Goal: Transaction & Acquisition: Purchase product/service

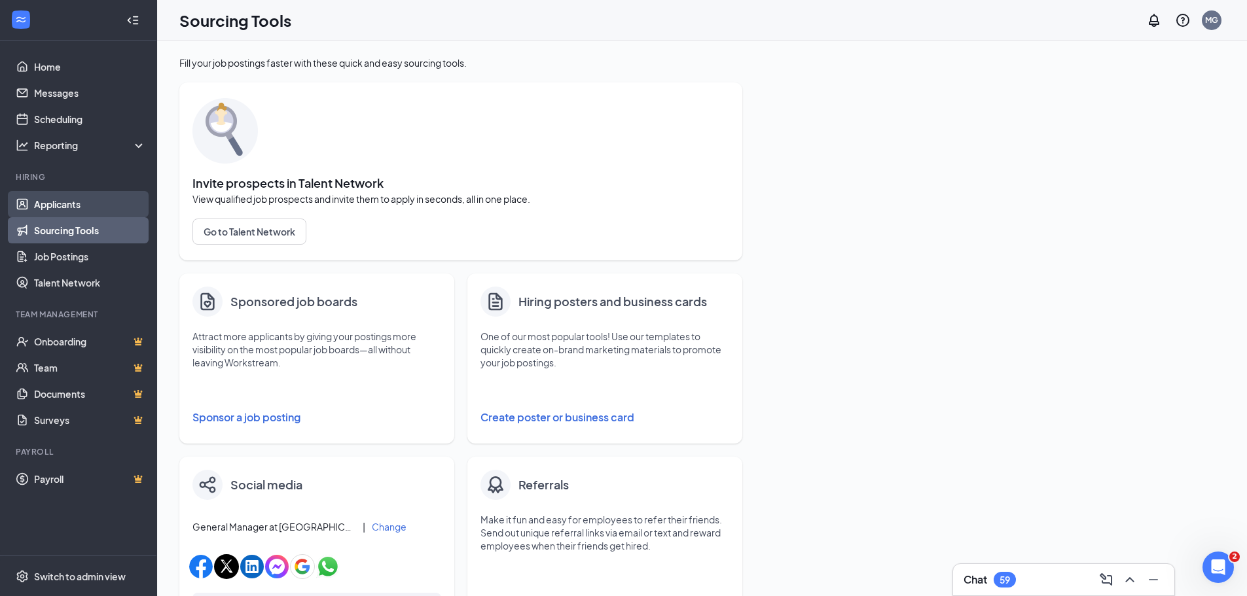
click at [62, 209] on link "Applicants" at bounding box center [90, 204] width 112 height 26
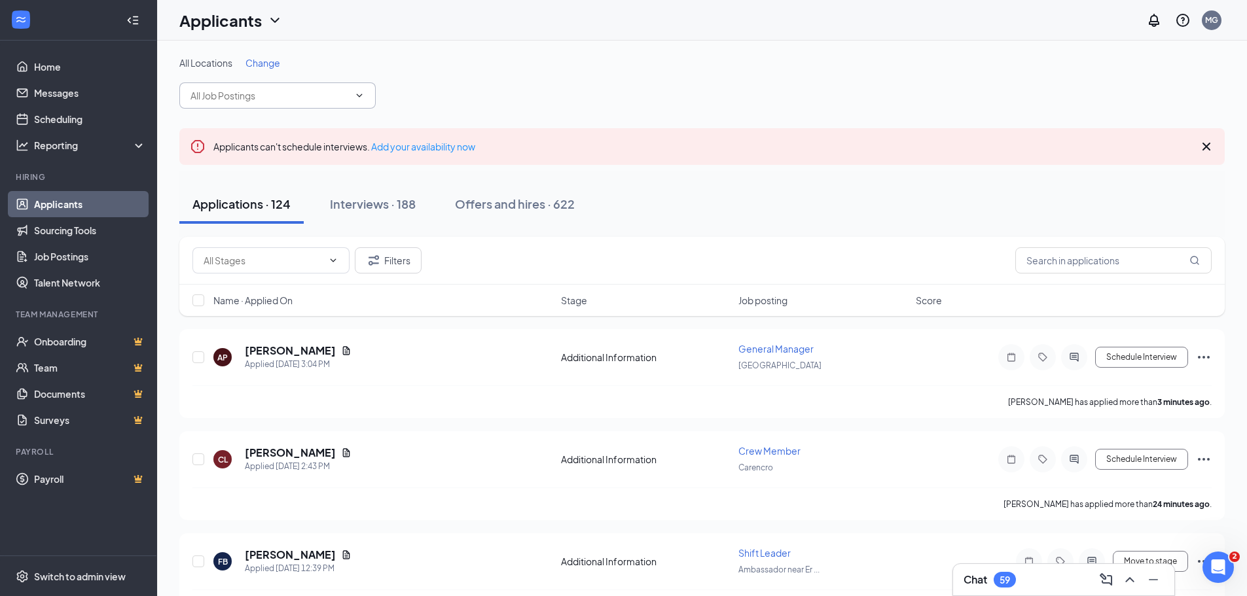
click at [298, 97] on input "text" at bounding box center [270, 95] width 158 height 14
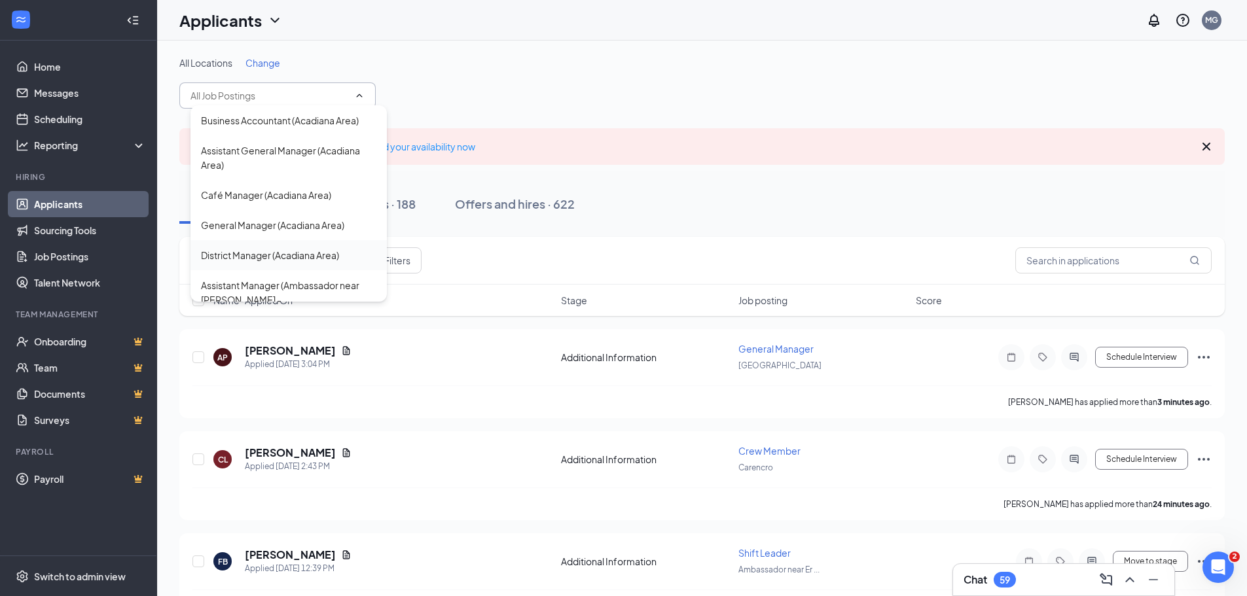
click at [279, 257] on div "District Manager (Acadiana Area)" at bounding box center [270, 255] width 138 height 14
type input "District Manager (Acadiana Area)"
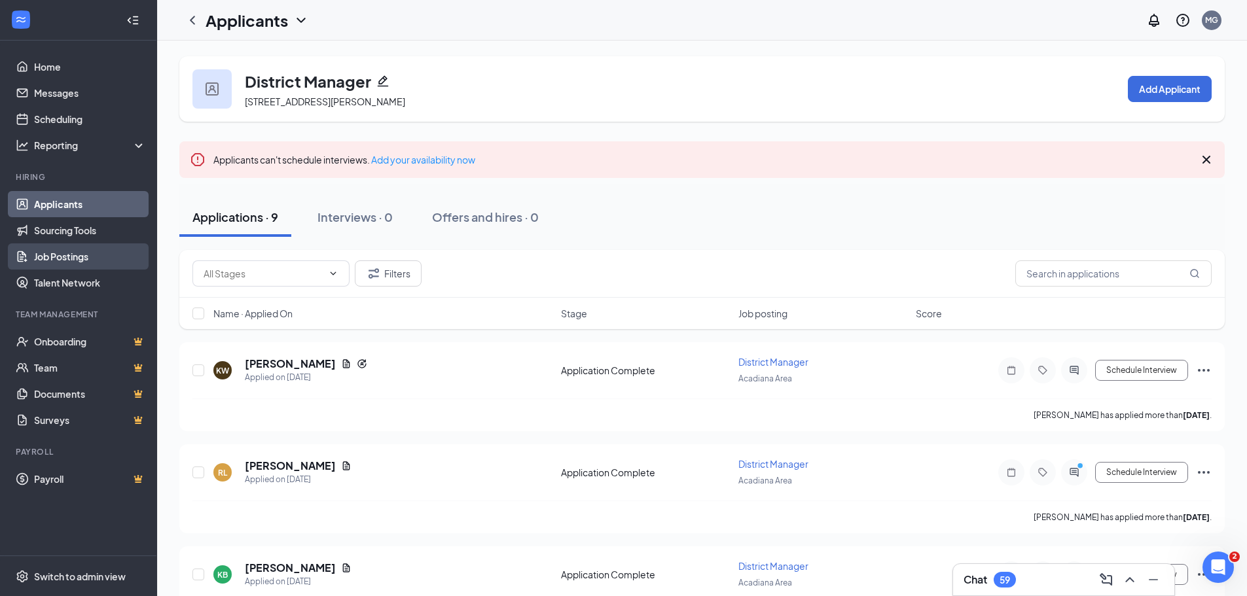
click at [67, 252] on link "Job Postings" at bounding box center [90, 257] width 112 height 26
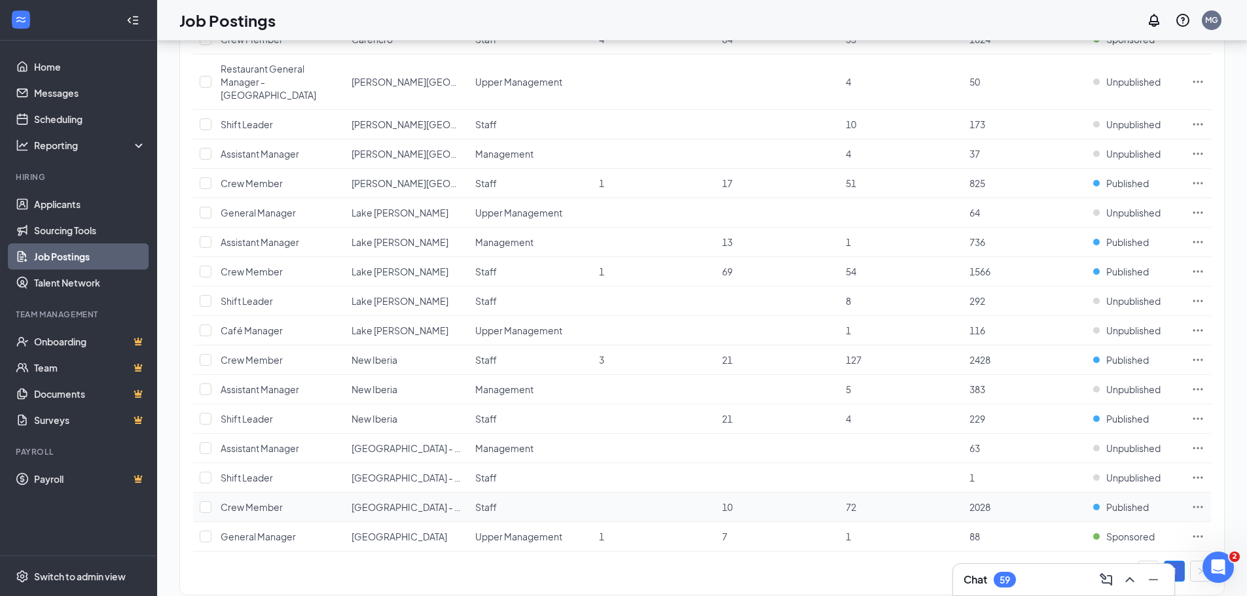
scroll to position [655, 0]
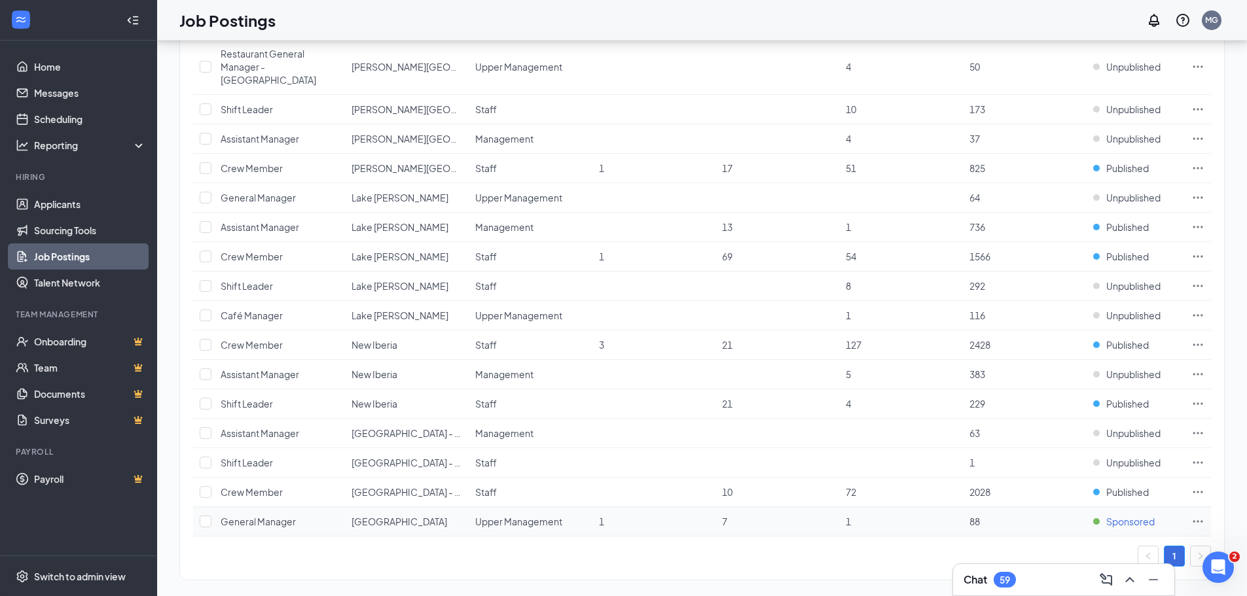
click at [1136, 515] on span "Sponsored" at bounding box center [1131, 521] width 48 height 13
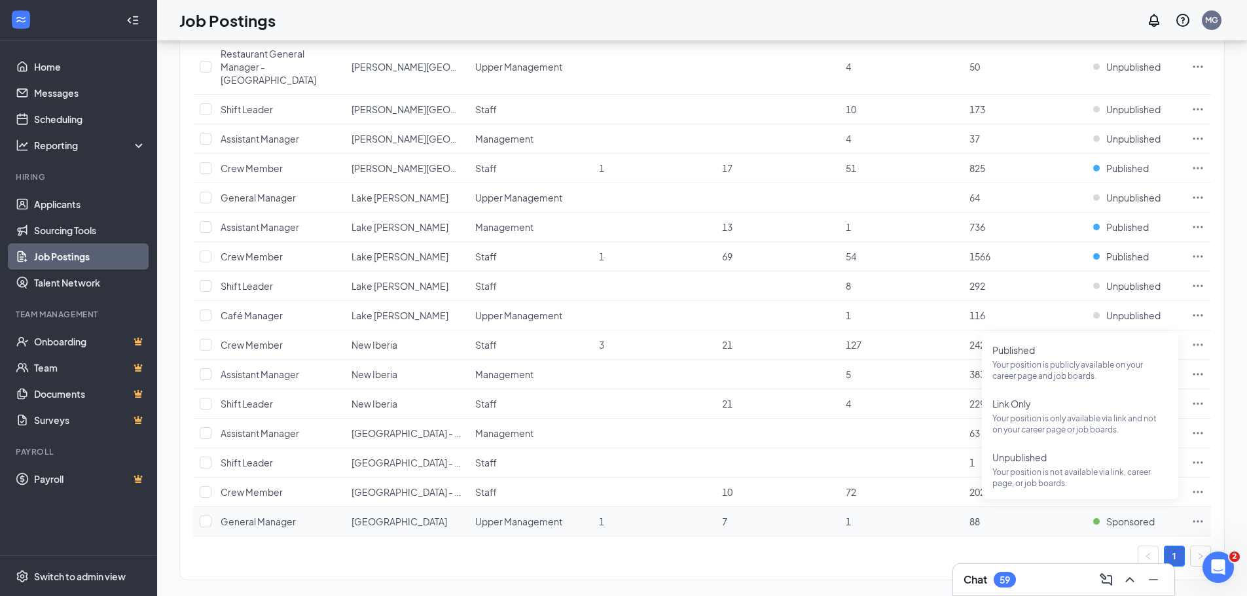
click at [1206, 507] on td at bounding box center [1198, 521] width 26 height 29
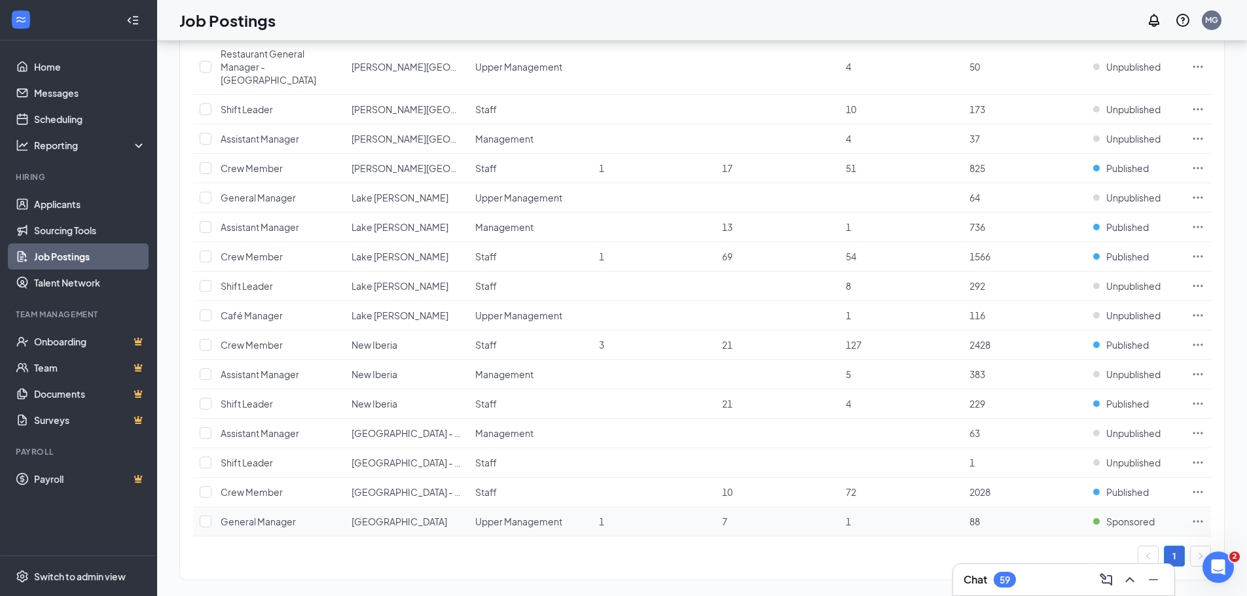
click at [1200, 515] on icon "Ellipses" at bounding box center [1198, 521] width 13 height 13
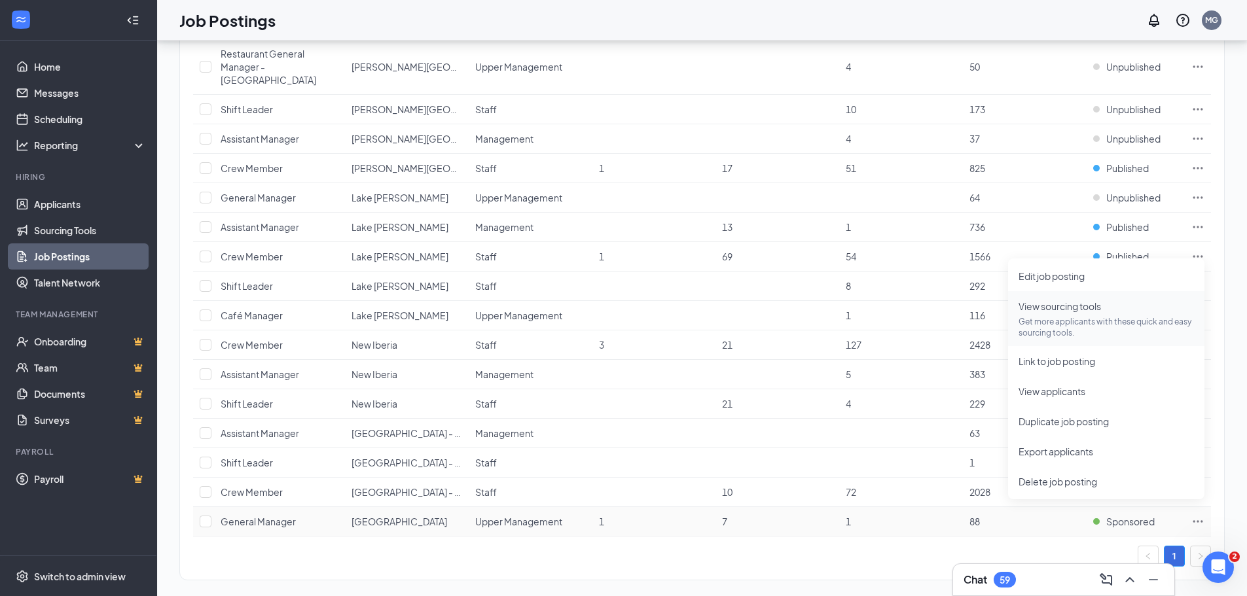
click at [1110, 308] on span "View sourcing tools Get more applicants with these quick and easy sourcing tool…" at bounding box center [1106, 318] width 175 height 39
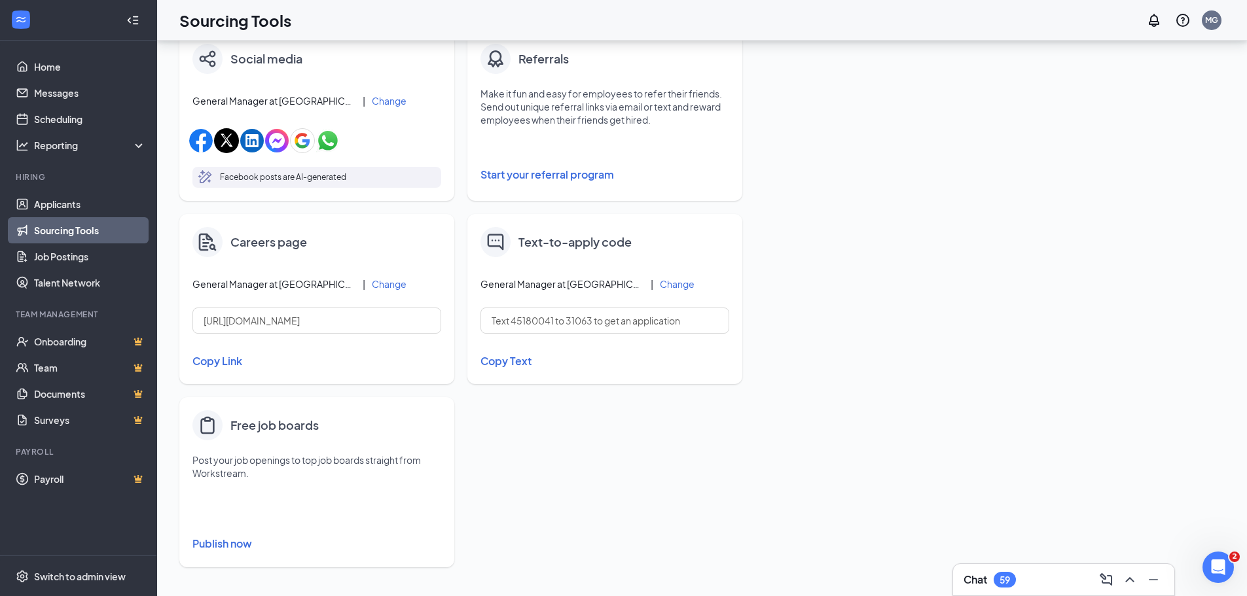
scroll to position [164, 0]
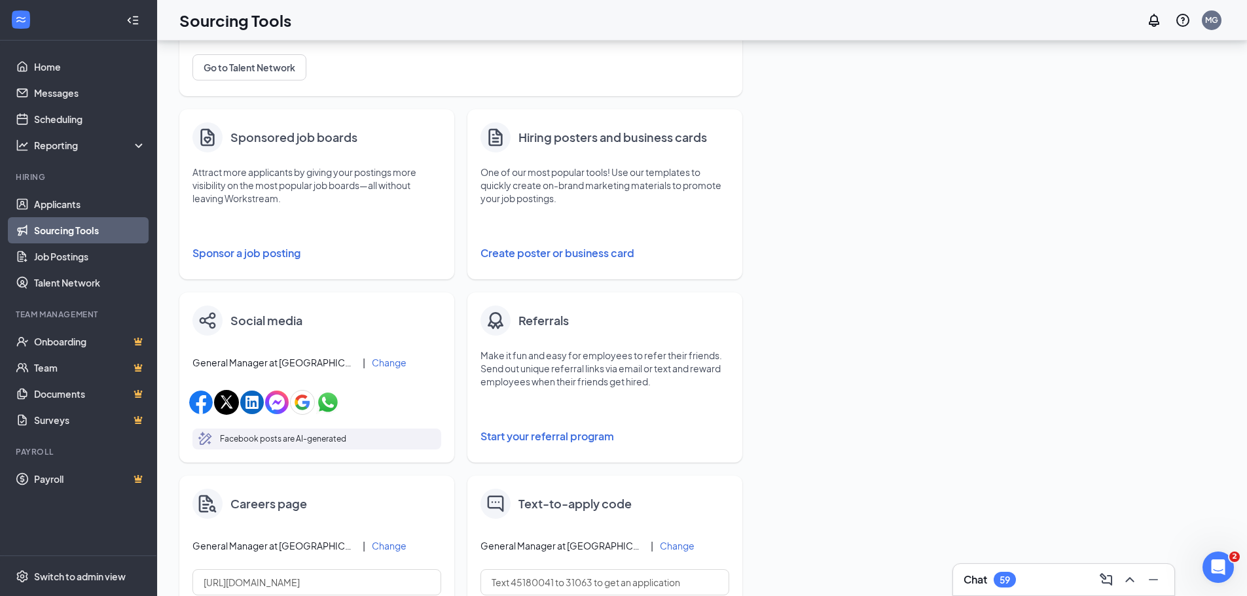
click at [284, 249] on button "Sponsor a job posting" at bounding box center [317, 253] width 249 height 26
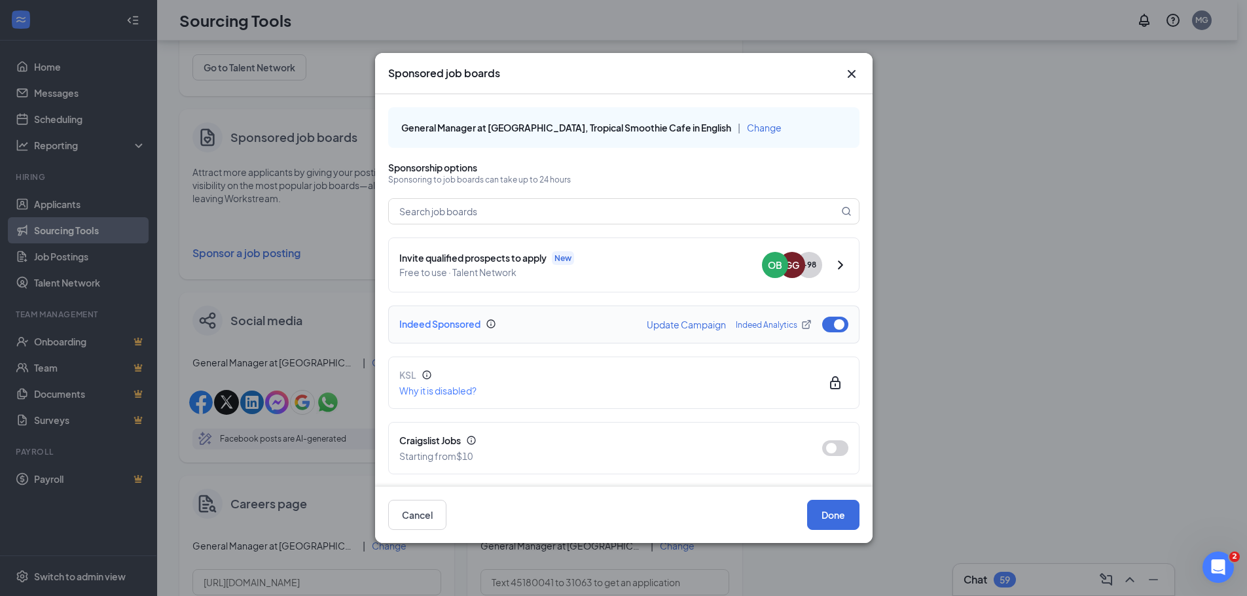
click at [822, 326] on button "button" at bounding box center [835, 325] width 26 height 16
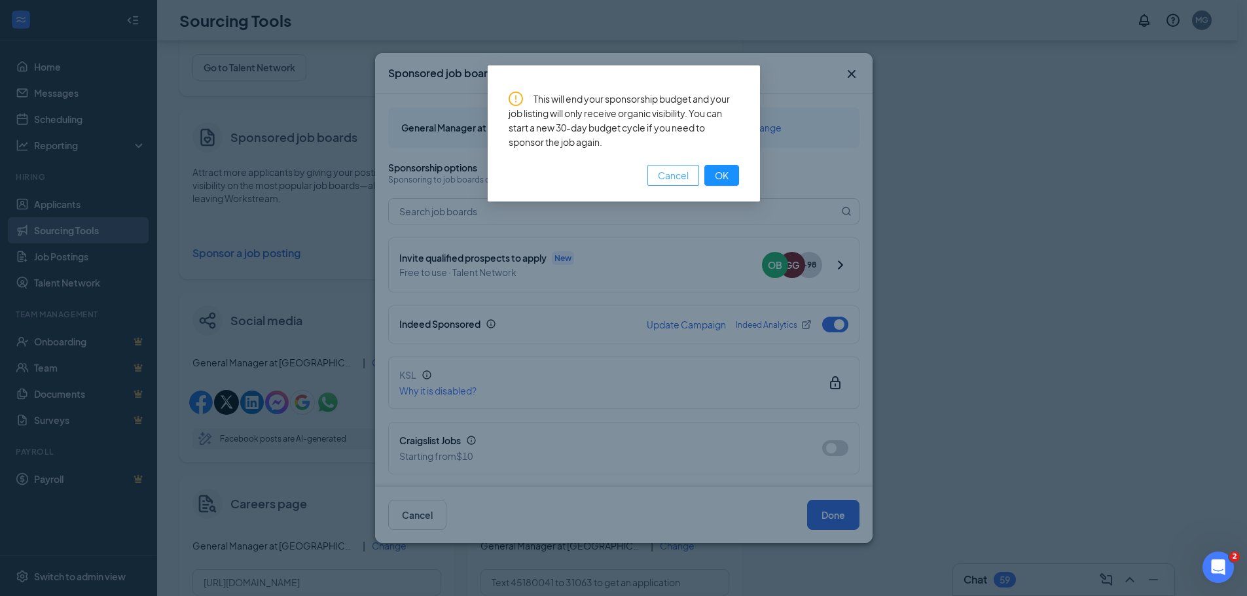
click at [674, 181] on span "Cancel" at bounding box center [673, 175] width 31 height 14
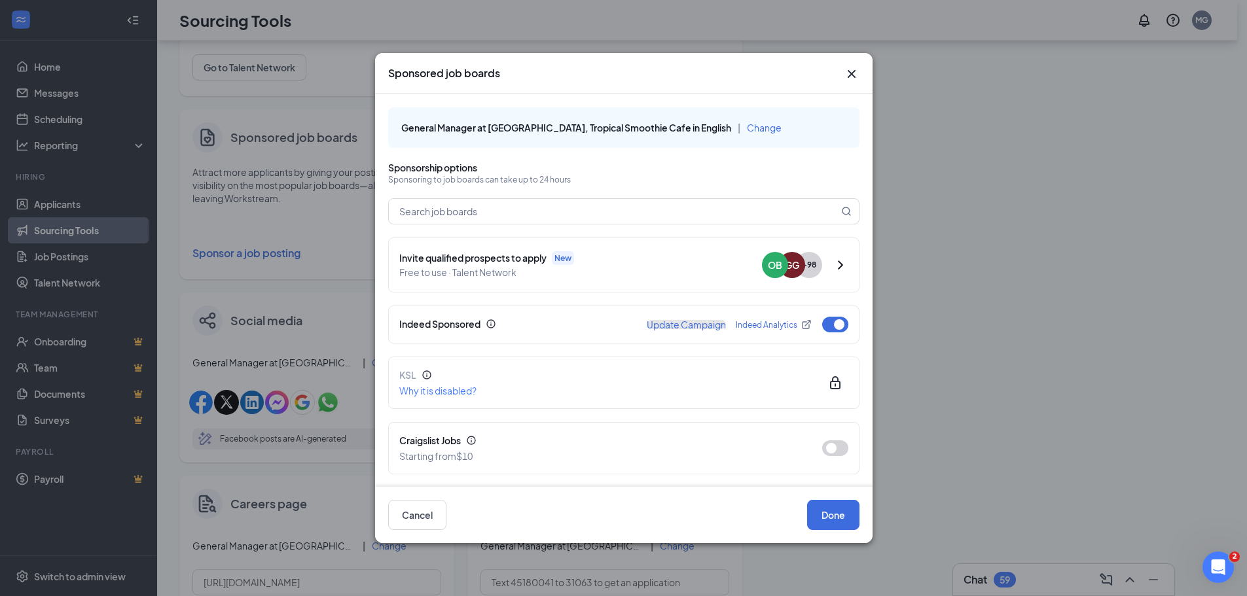
click at [662, 326] on button "Update Campaign" at bounding box center [686, 324] width 79 height 9
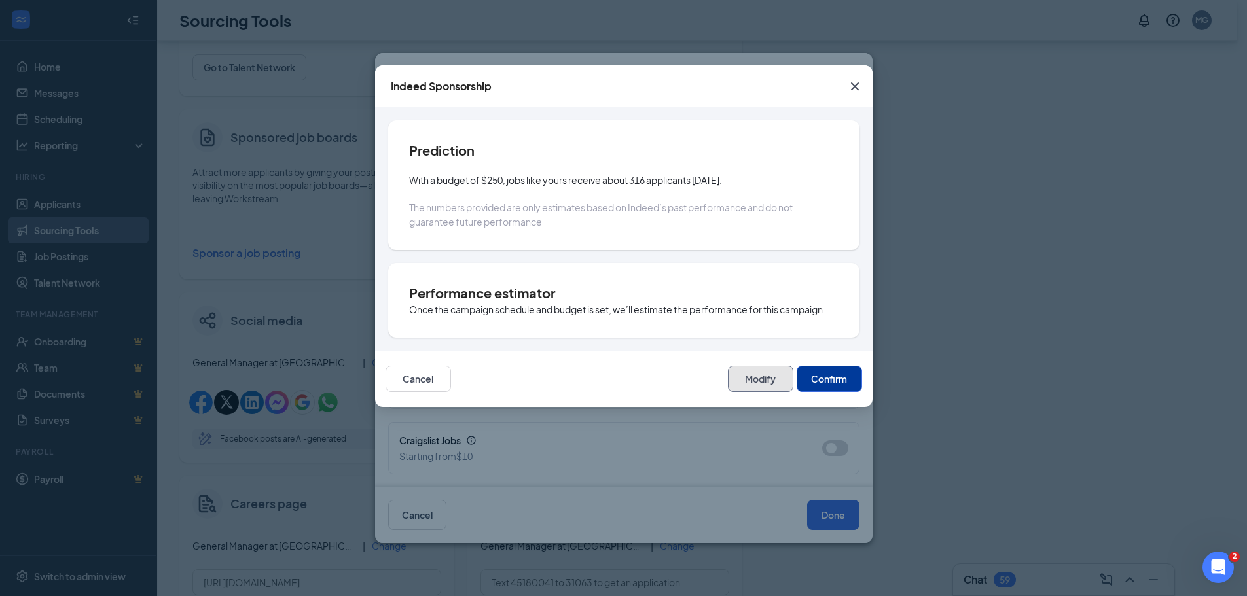
click at [775, 382] on button "Modify" at bounding box center [760, 379] width 65 height 26
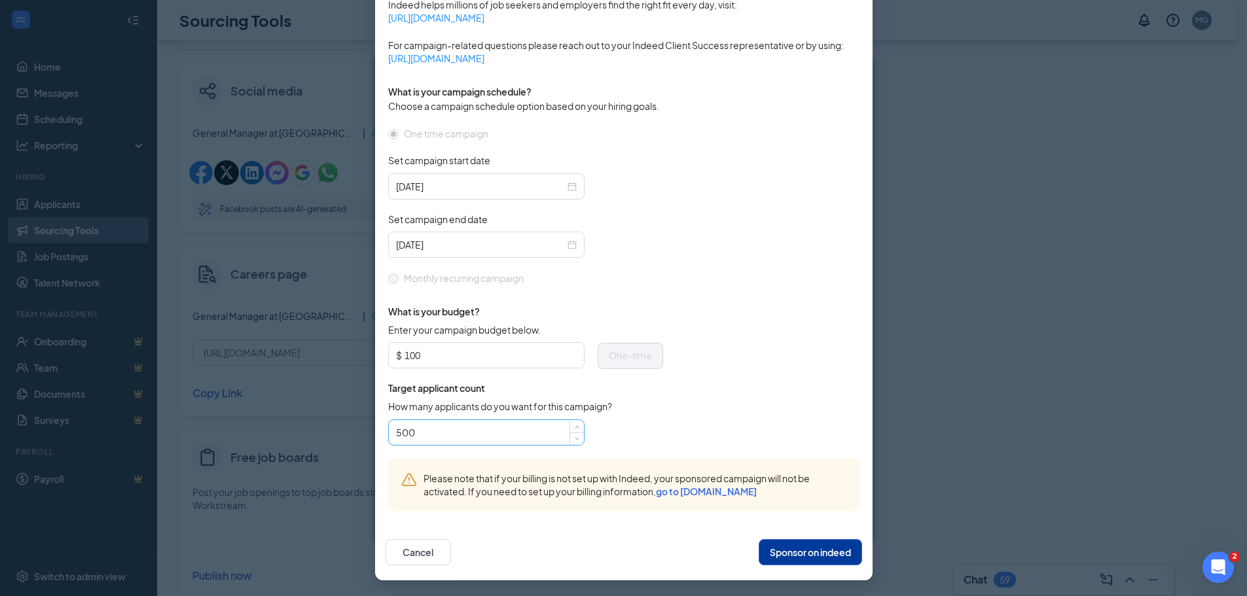
scroll to position [426, 0]
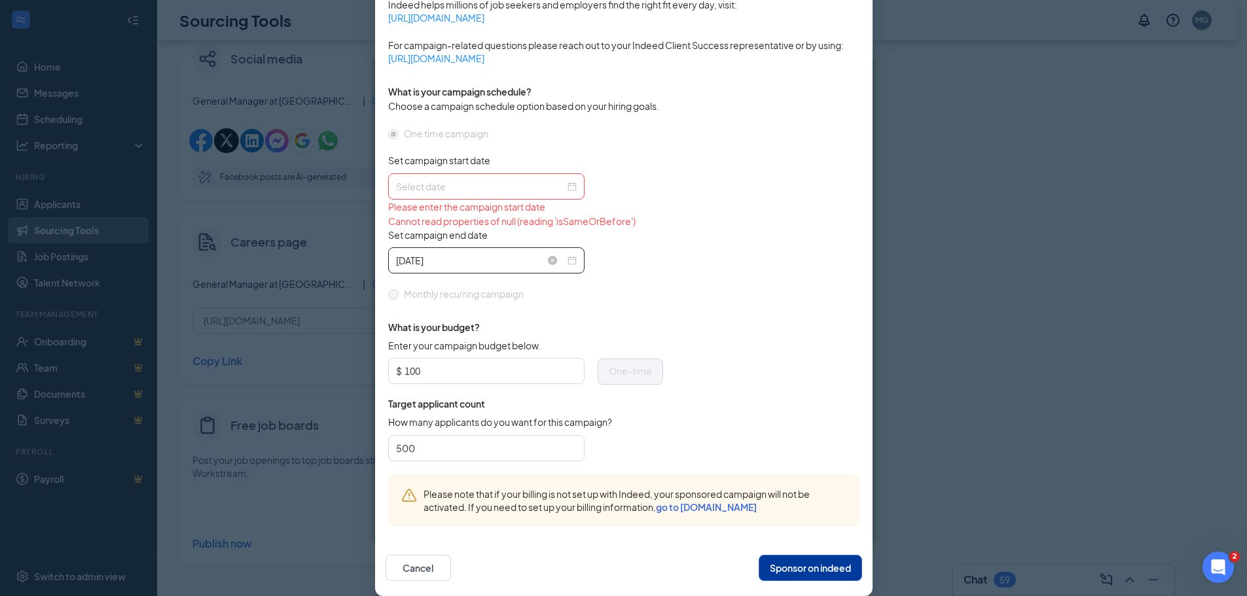
click at [527, 263] on input "[DATE]" at bounding box center [480, 260] width 169 height 14
click at [676, 296] on form "One time campaign Set campaign start date Please enter the campaign start date …" at bounding box center [623, 301] width 471 height 350
click at [542, 375] on input "100" at bounding box center [491, 373] width 172 height 20
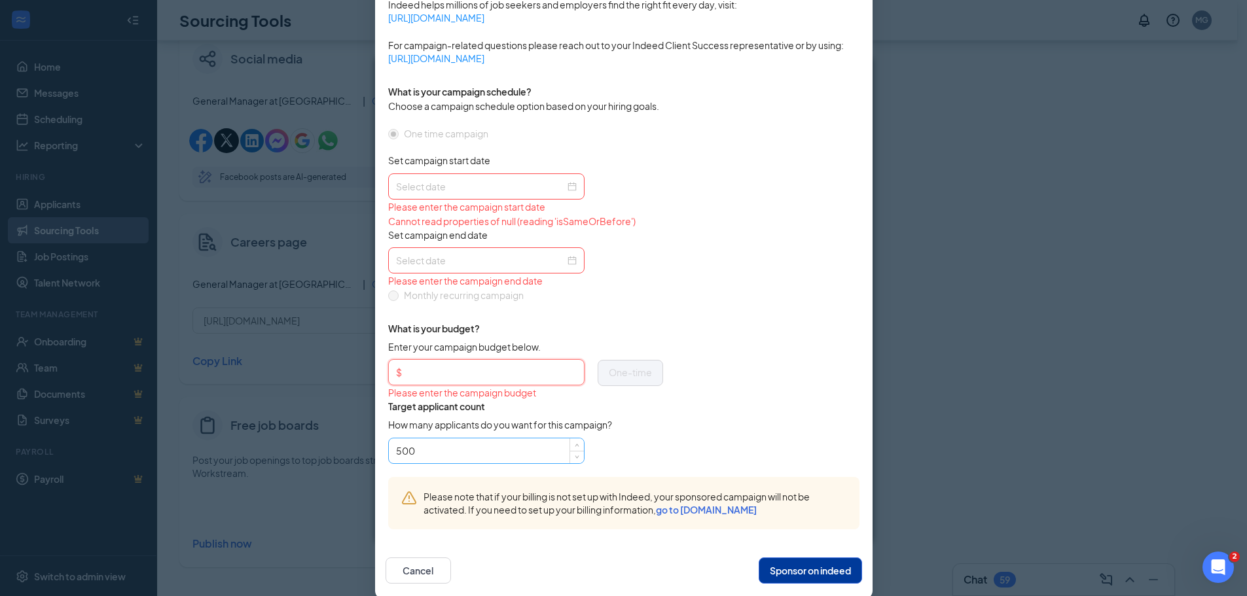
click at [492, 445] on input "500" at bounding box center [486, 451] width 181 height 20
type input "5"
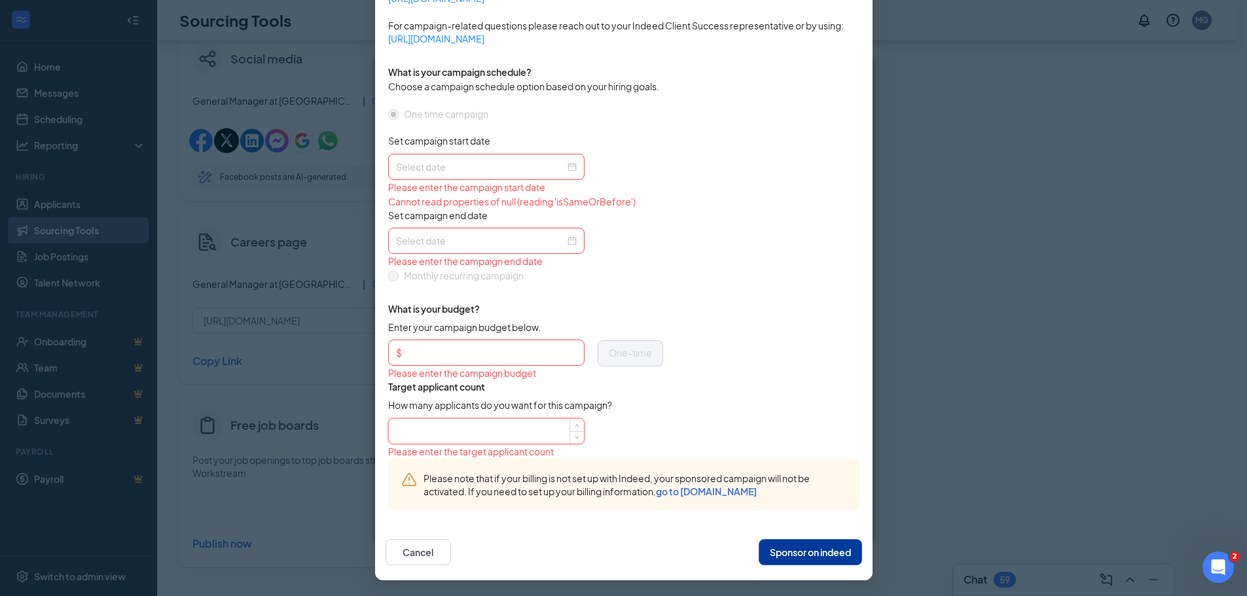
click at [800, 545] on button "Sponsor on indeed" at bounding box center [810, 553] width 103 height 26
click at [800, 551] on button "Sponsor on indeed" at bounding box center [810, 553] width 103 height 26
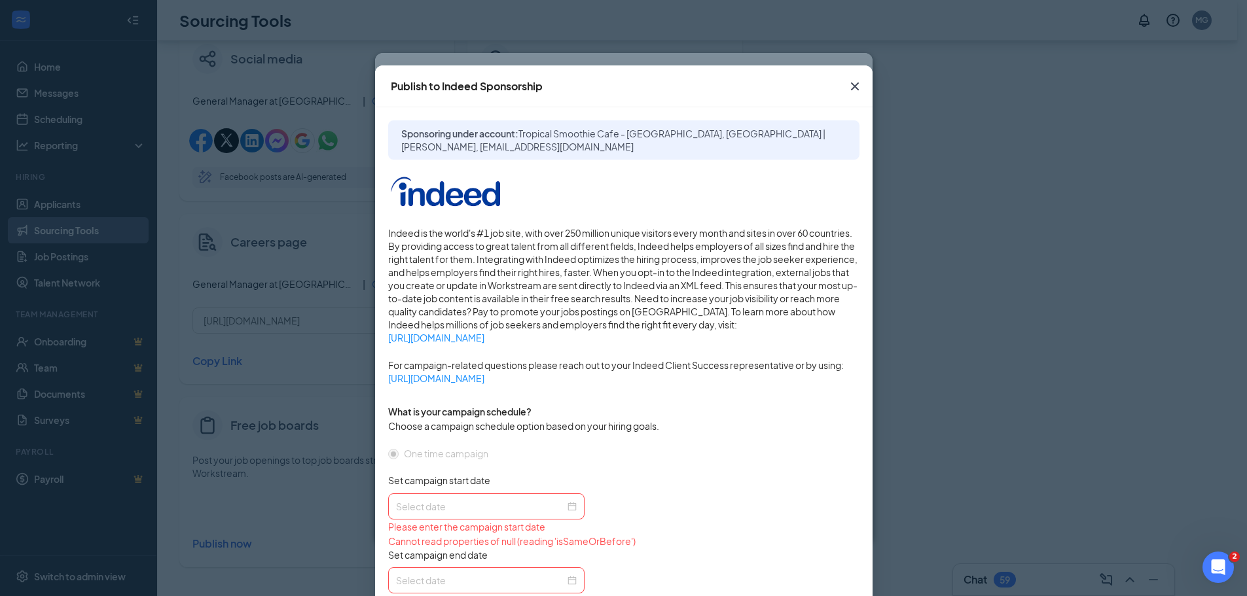
click at [857, 82] on icon "Cross" at bounding box center [855, 87] width 16 height 16
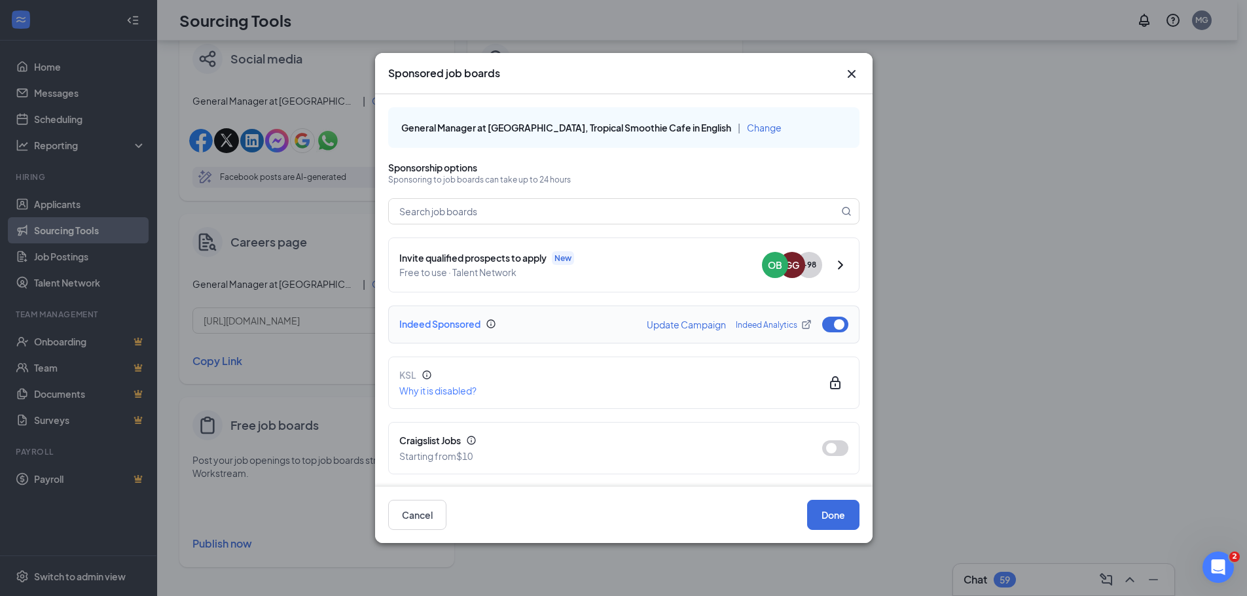
click at [822, 326] on button "button" at bounding box center [835, 325] width 26 height 16
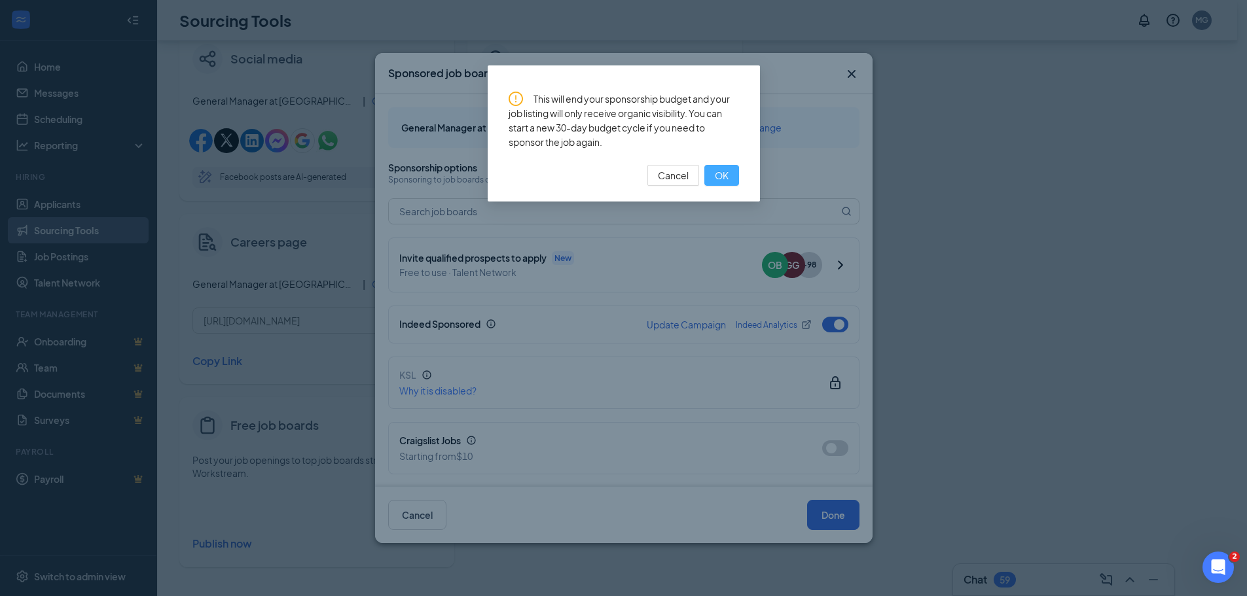
click at [726, 173] on span "OK" at bounding box center [722, 175] width 14 height 14
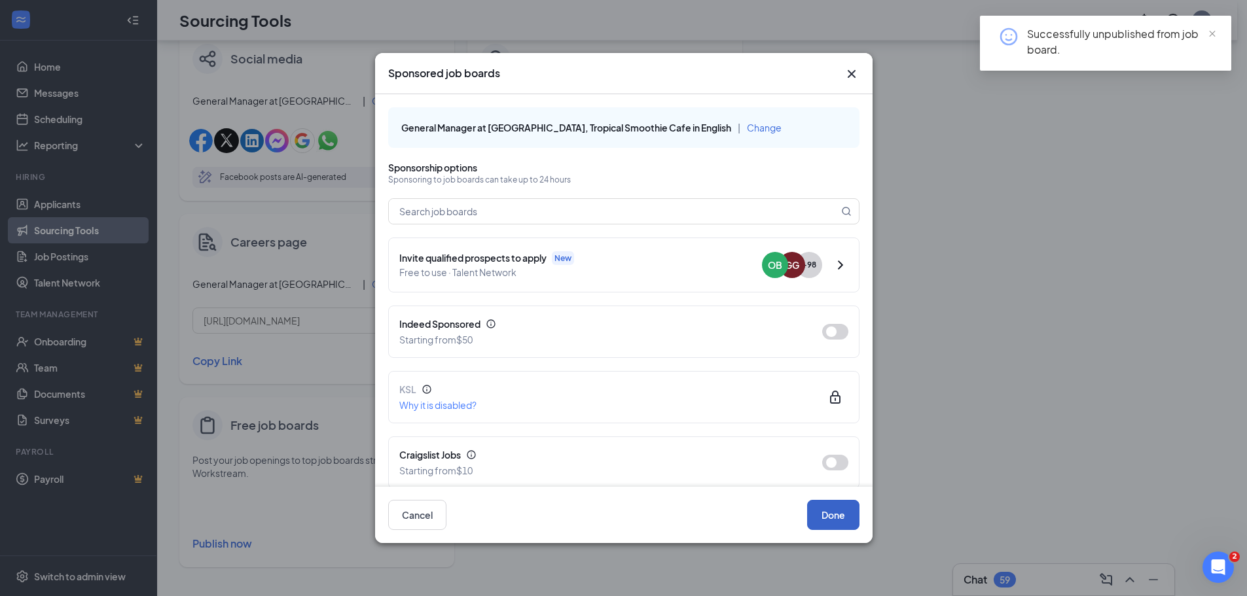
click at [825, 519] on button "Done" at bounding box center [833, 515] width 52 height 30
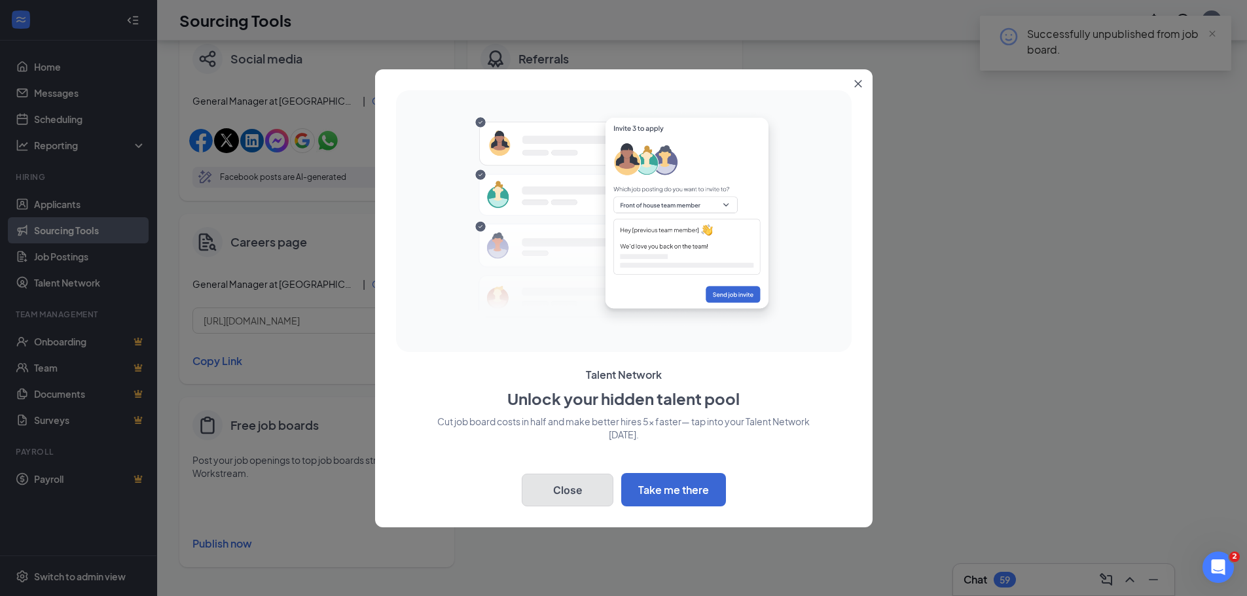
click at [581, 485] on button "Close" at bounding box center [568, 490] width 92 height 33
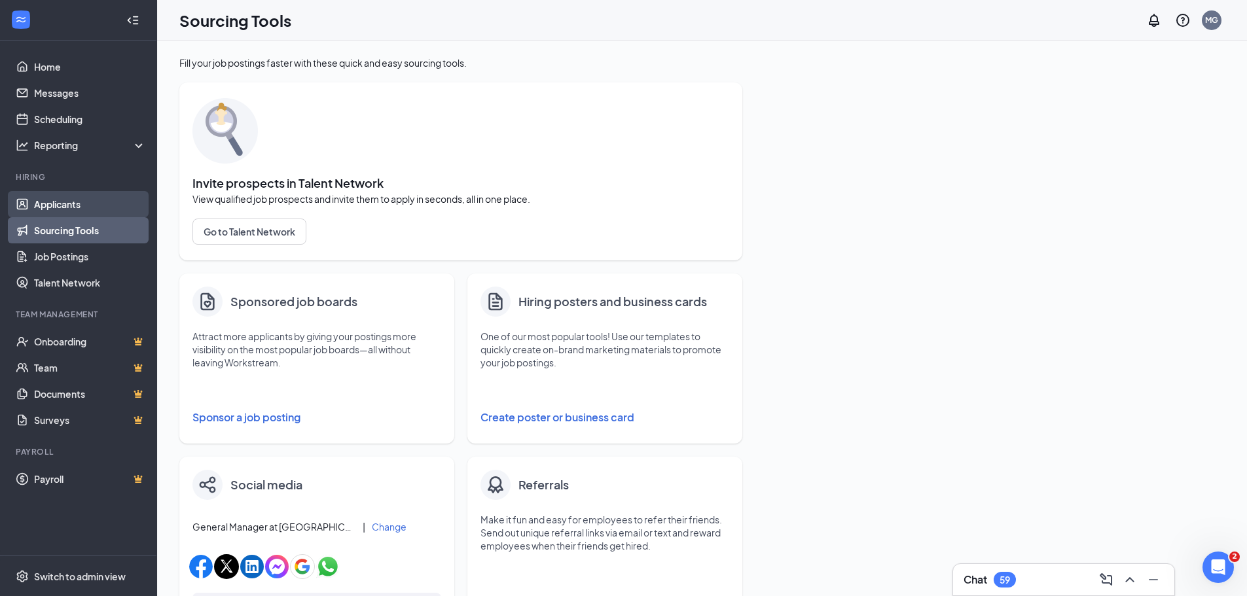
click at [91, 204] on link "Applicants" at bounding box center [90, 204] width 112 height 26
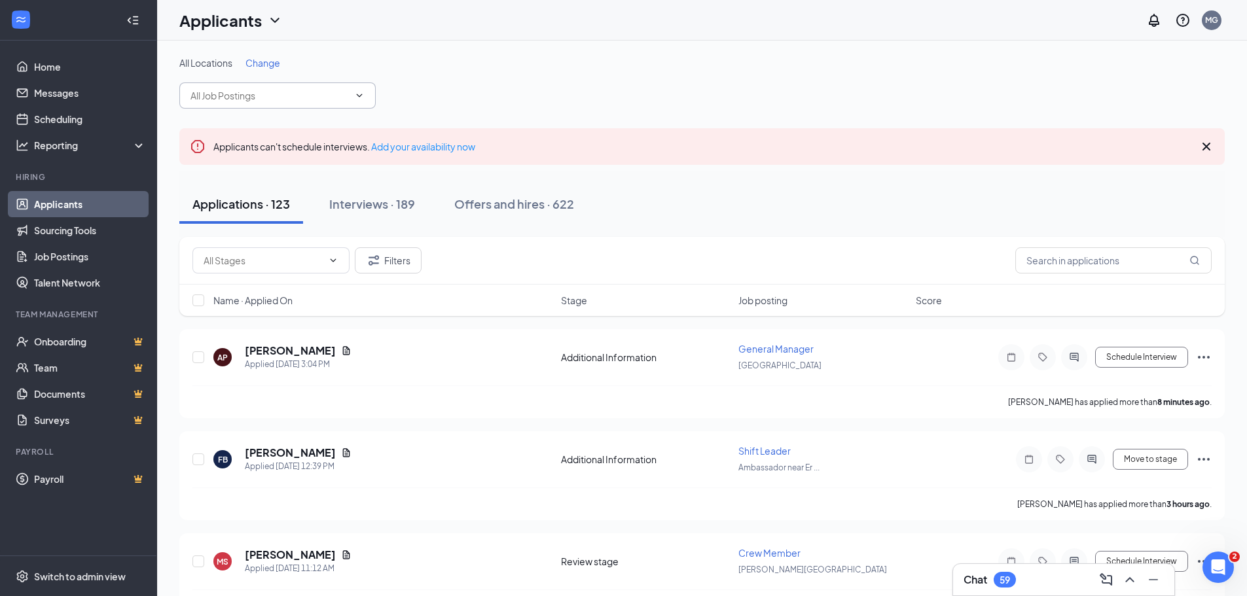
click at [262, 101] on input "text" at bounding box center [270, 95] width 158 height 14
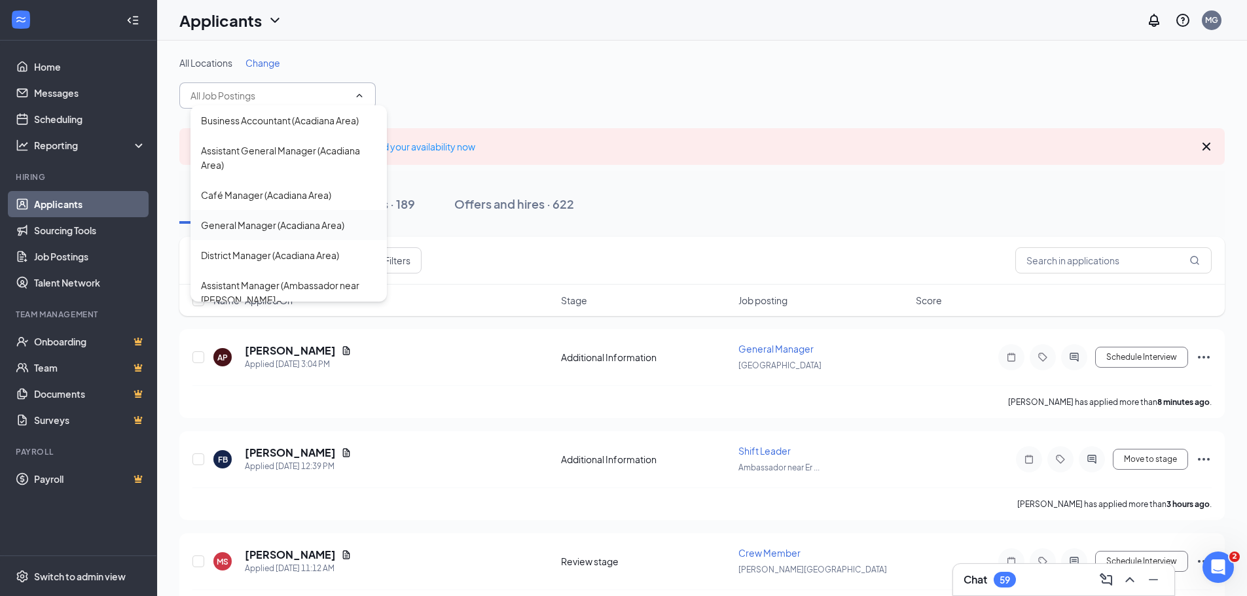
click at [287, 223] on div "General Manager (Acadiana Area)" at bounding box center [272, 225] width 143 height 14
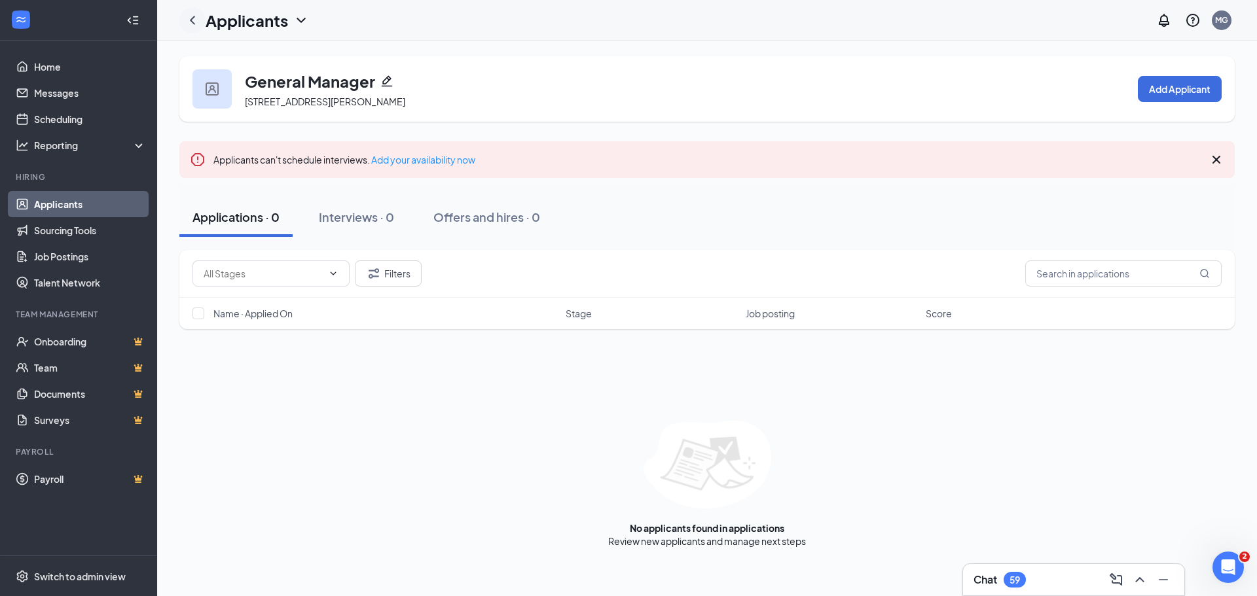
click at [197, 15] on icon "ChevronLeft" at bounding box center [193, 20] width 16 height 16
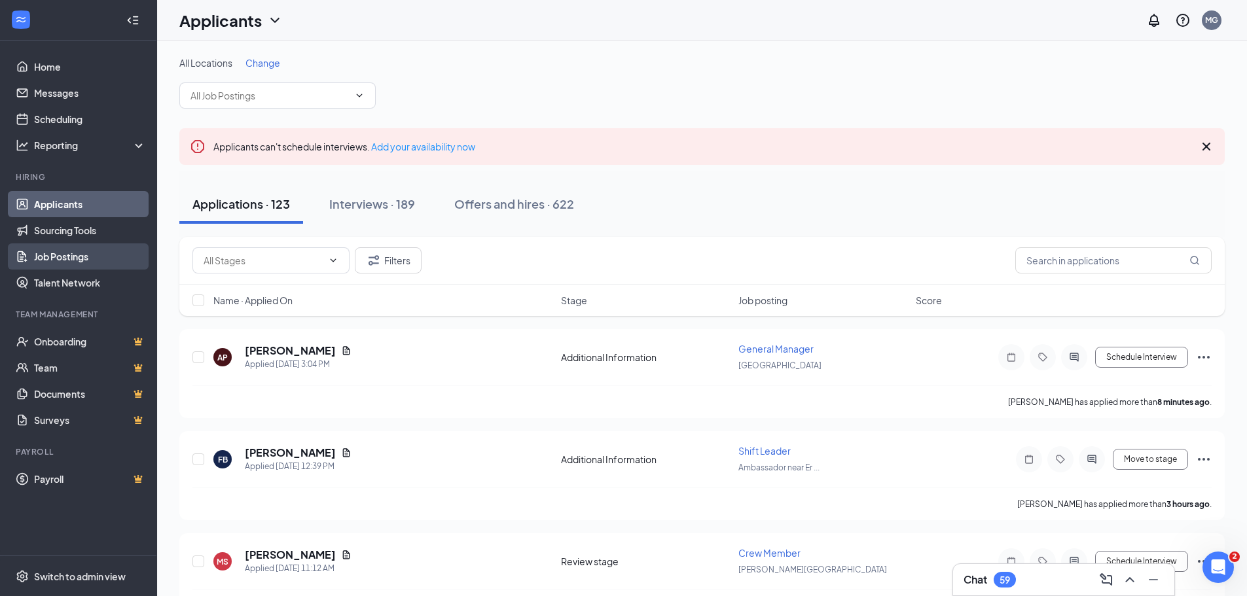
click at [47, 252] on link "Job Postings" at bounding box center [90, 257] width 112 height 26
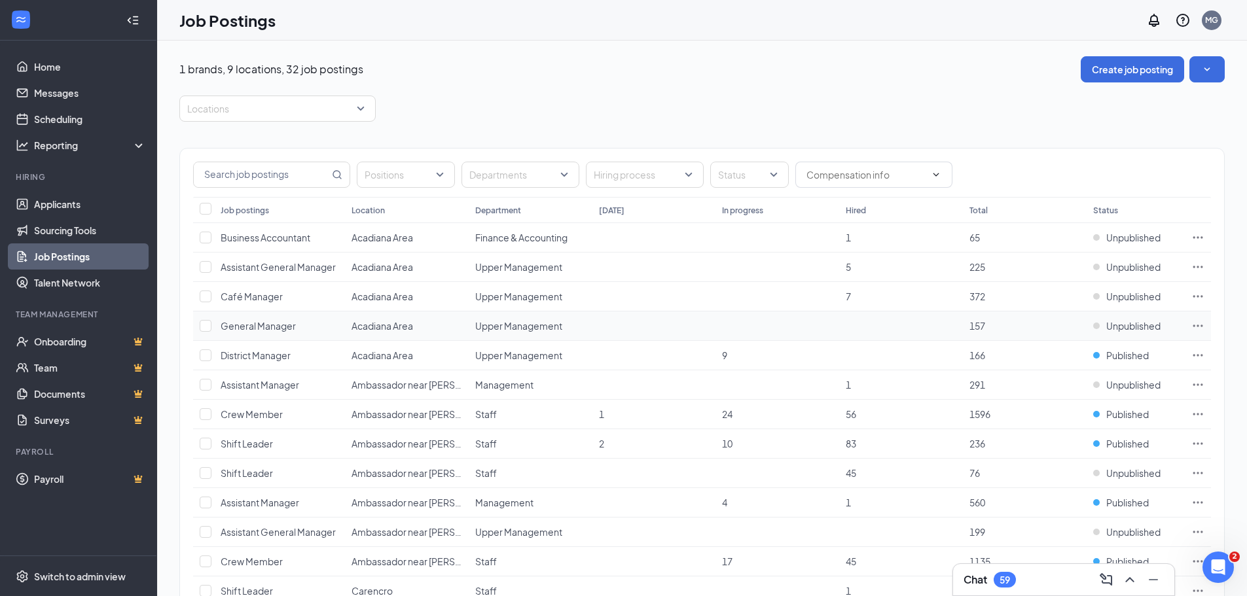
click at [263, 321] on span "General Manager" at bounding box center [258, 326] width 75 height 12
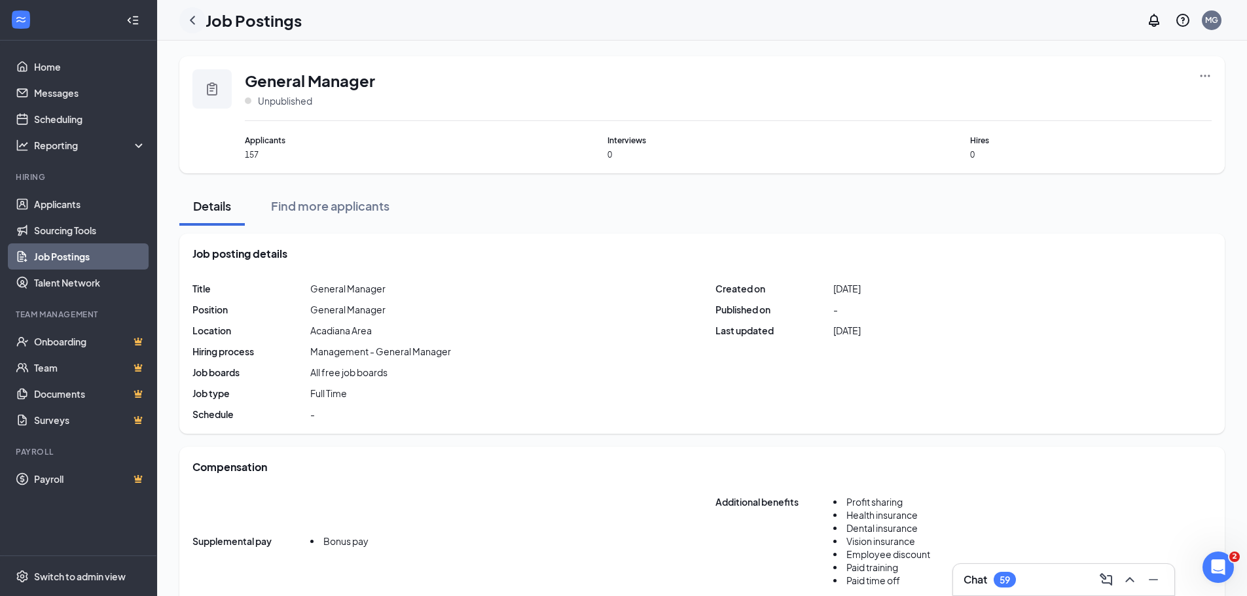
click at [196, 22] on icon "ChevronLeft" at bounding box center [193, 20] width 16 height 16
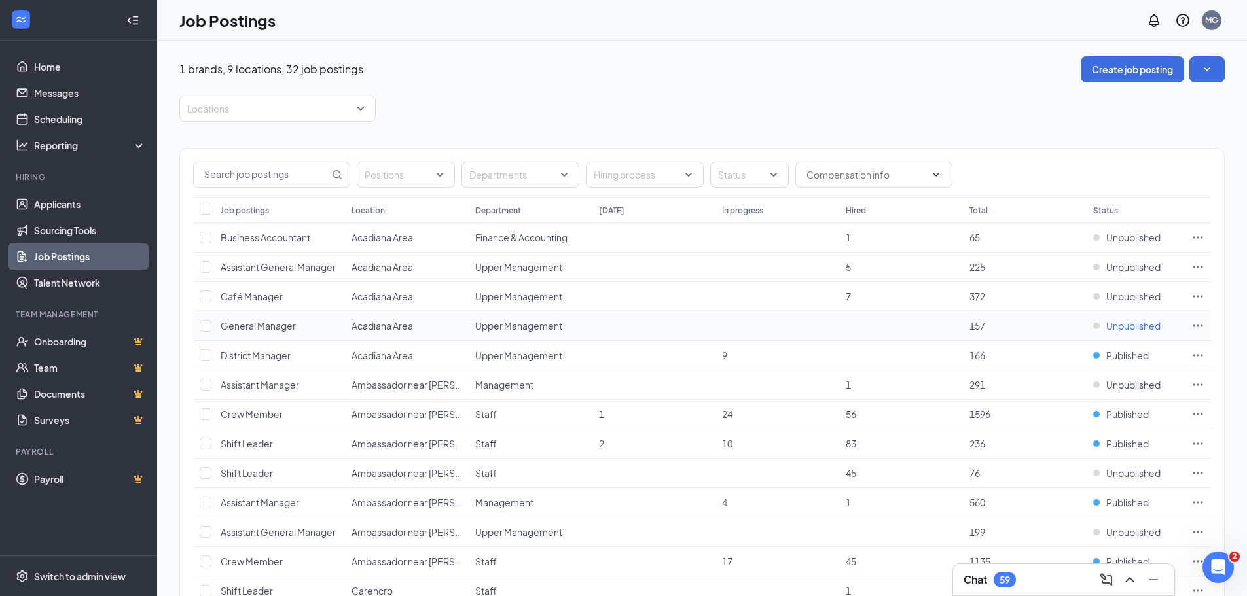
click at [1118, 324] on span "Unpublished" at bounding box center [1134, 326] width 54 height 13
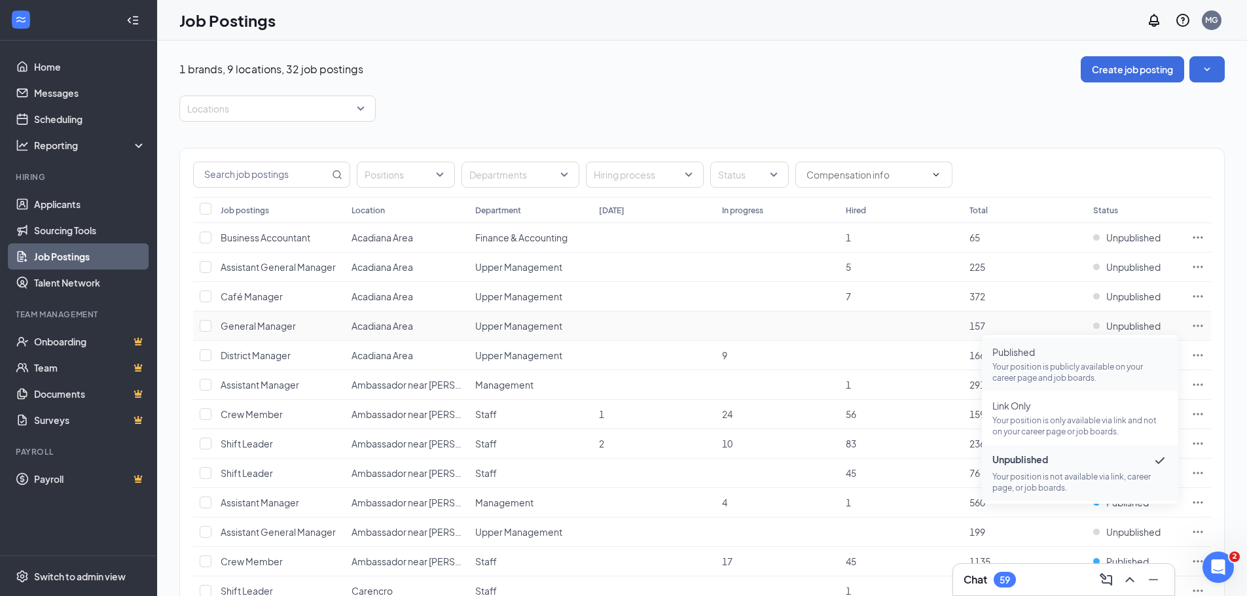
click at [1105, 358] on span "Published" at bounding box center [1080, 352] width 175 height 13
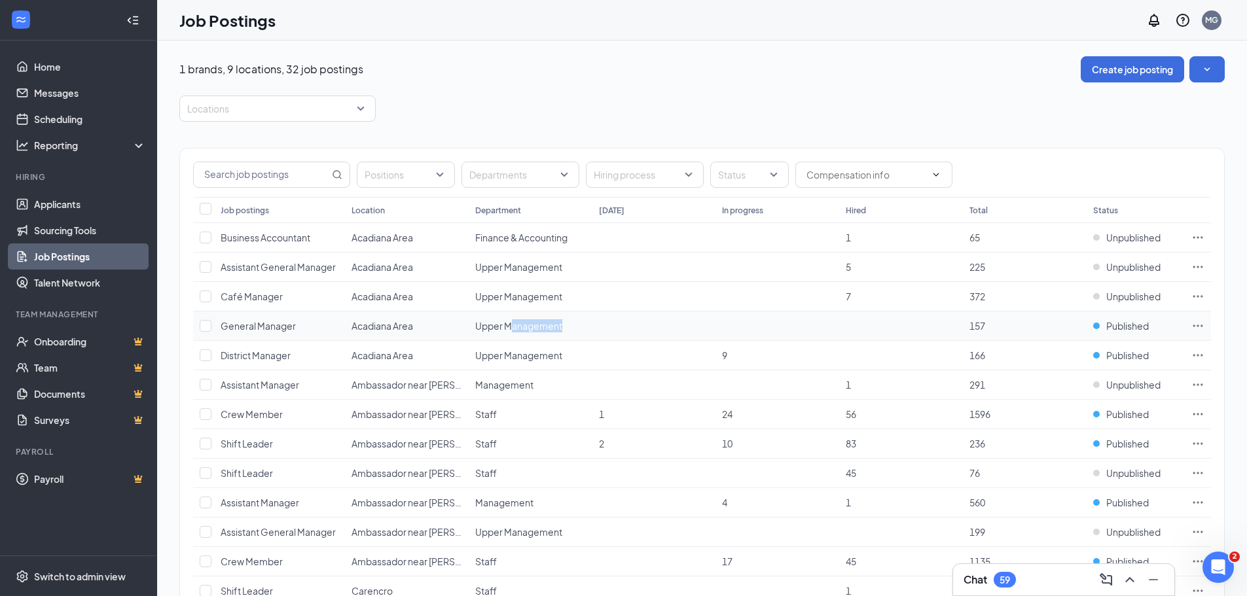
drag, startPoint x: 509, startPoint y: 325, endPoint x: 577, endPoint y: 335, distance: 68.2
click at [577, 335] on td "Upper Management" at bounding box center [531, 326] width 124 height 29
click at [1198, 321] on icon "Ellipses" at bounding box center [1198, 326] width 13 height 13
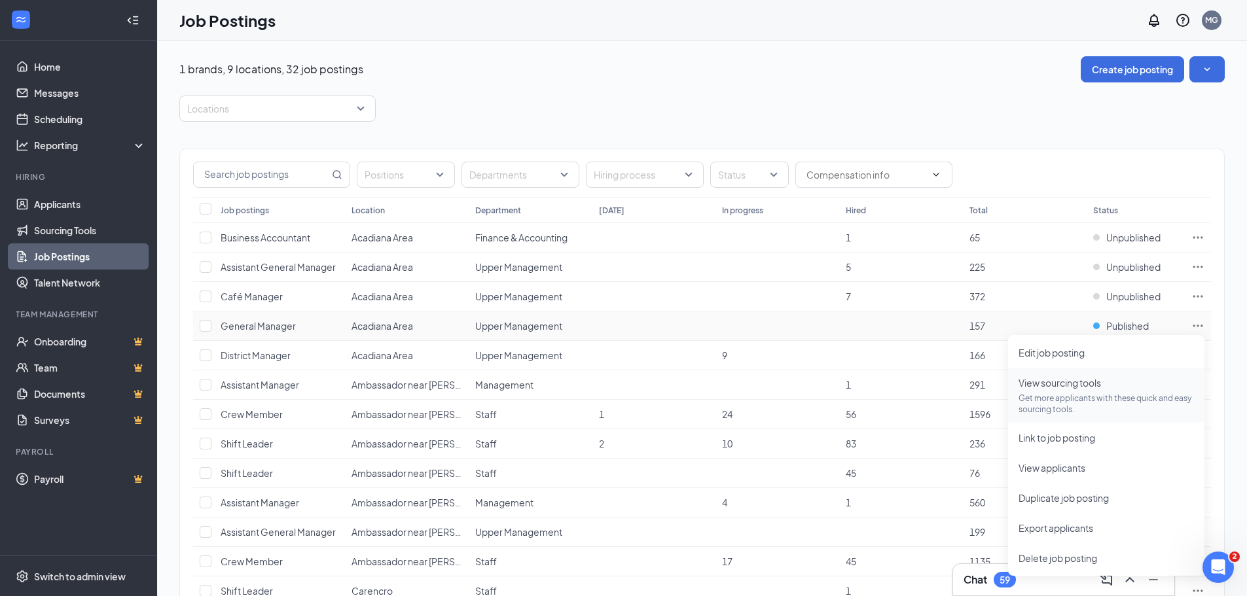
click at [1061, 386] on span "View sourcing tools" at bounding box center [1060, 383] width 83 height 12
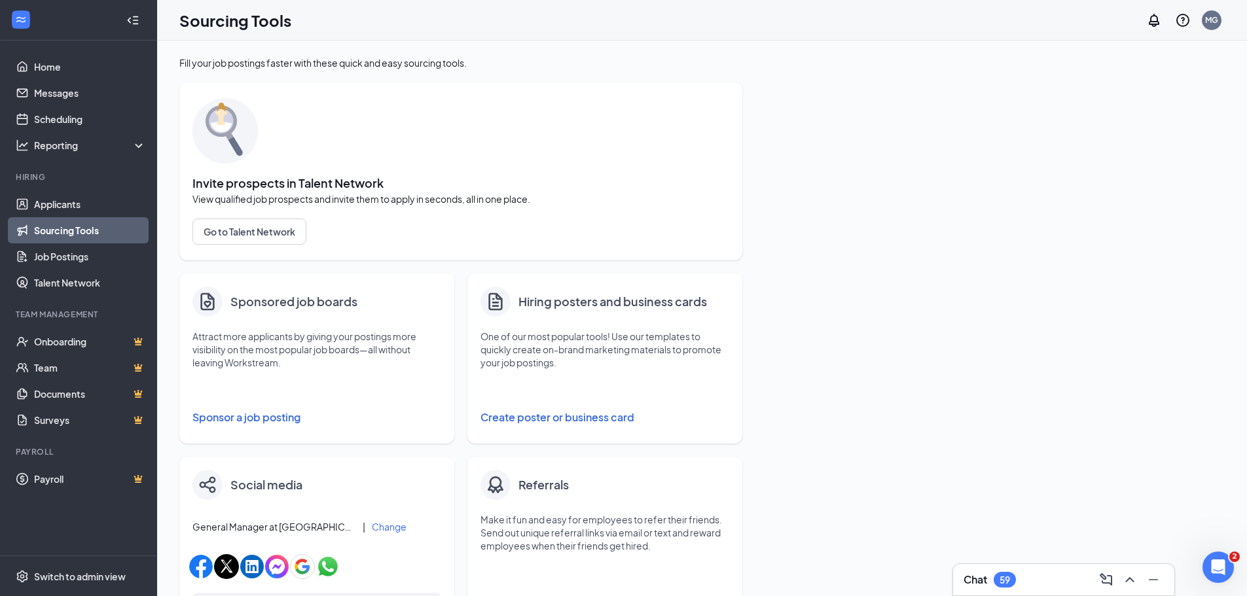
click at [247, 418] on button "Sponsor a job posting" at bounding box center [317, 418] width 249 height 26
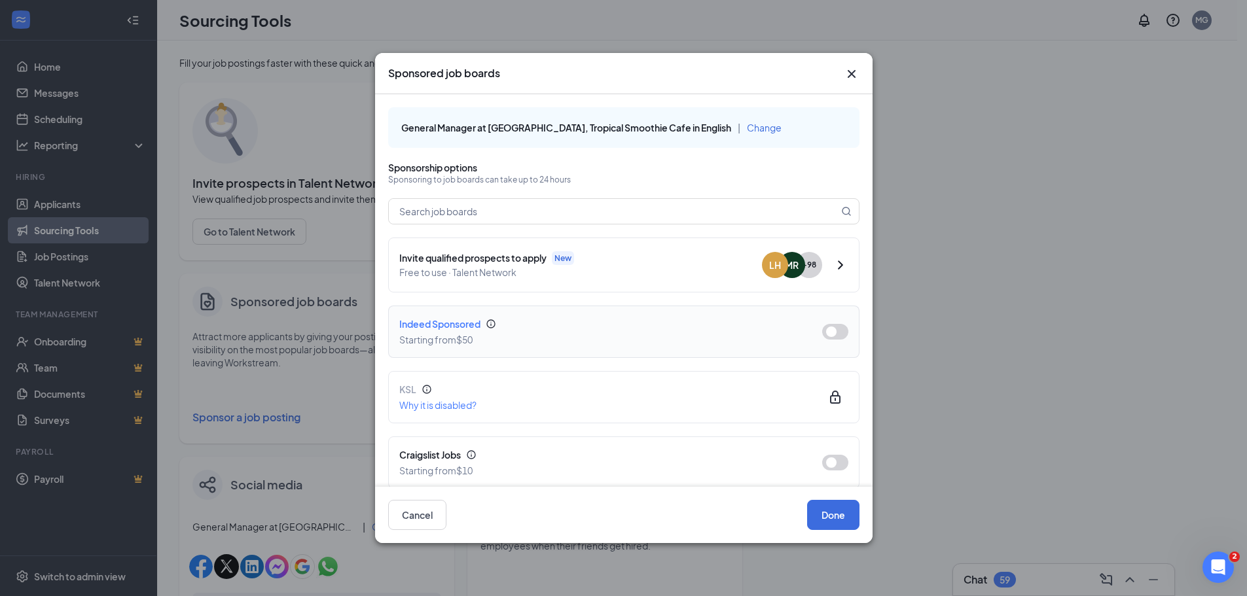
click at [654, 329] on div "Indeed Sponsored" at bounding box center [600, 324] width 402 height 14
click at [833, 325] on button "button" at bounding box center [835, 332] width 26 height 16
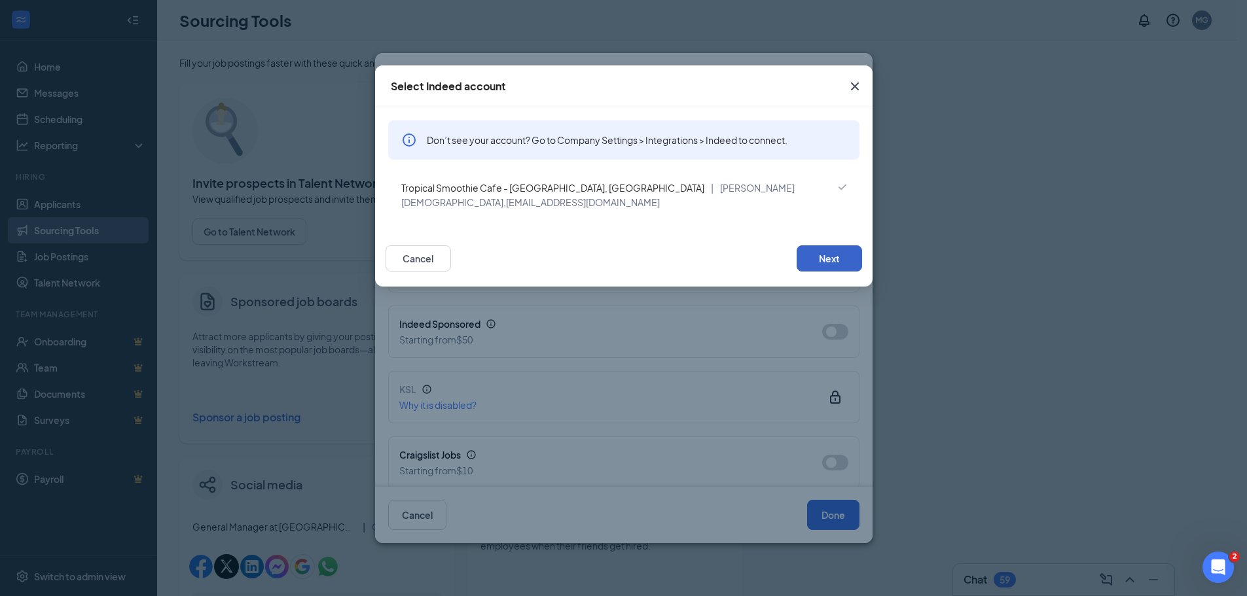
click at [830, 249] on button "Next" at bounding box center [829, 259] width 65 height 26
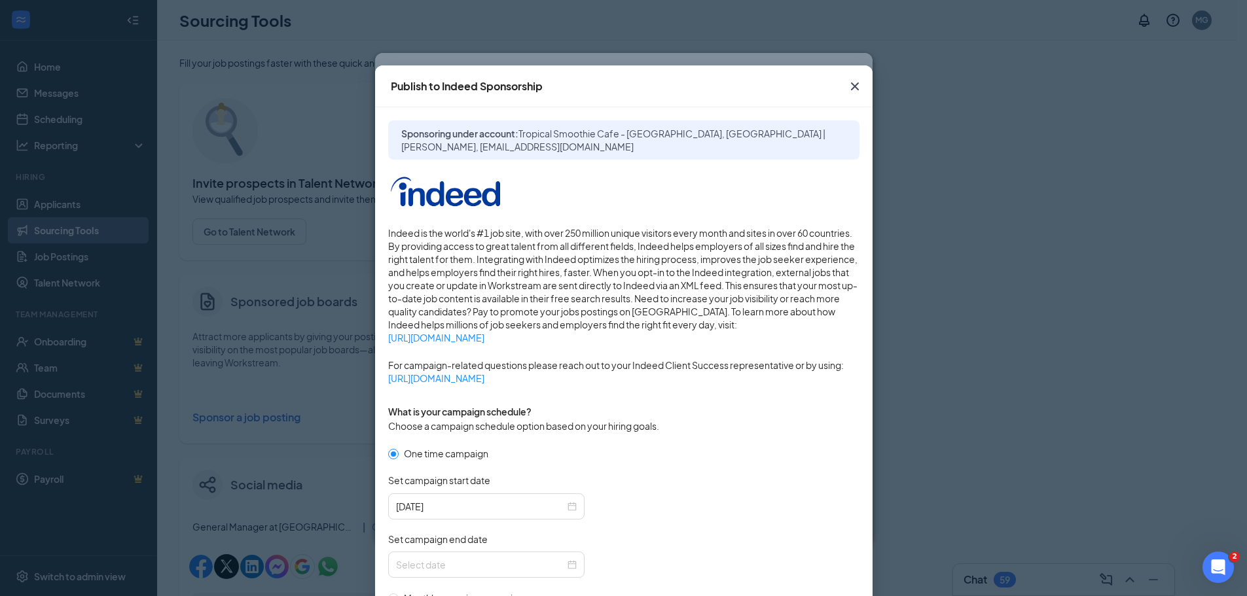
scroll to position [262, 0]
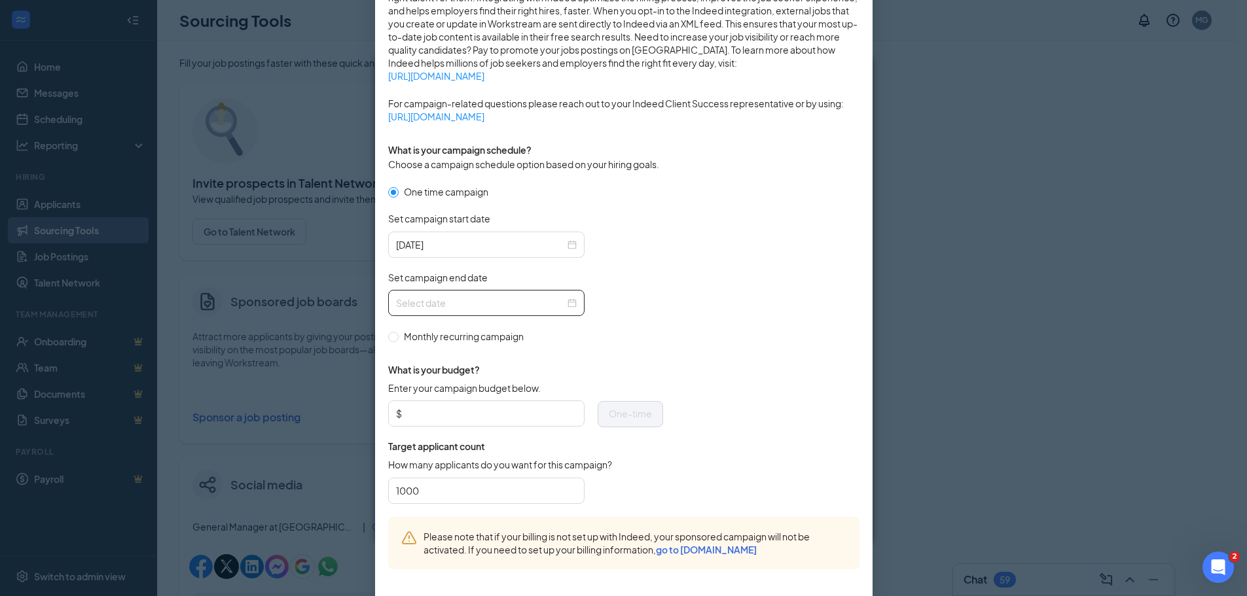
click at [566, 303] on div at bounding box center [486, 303] width 181 height 14
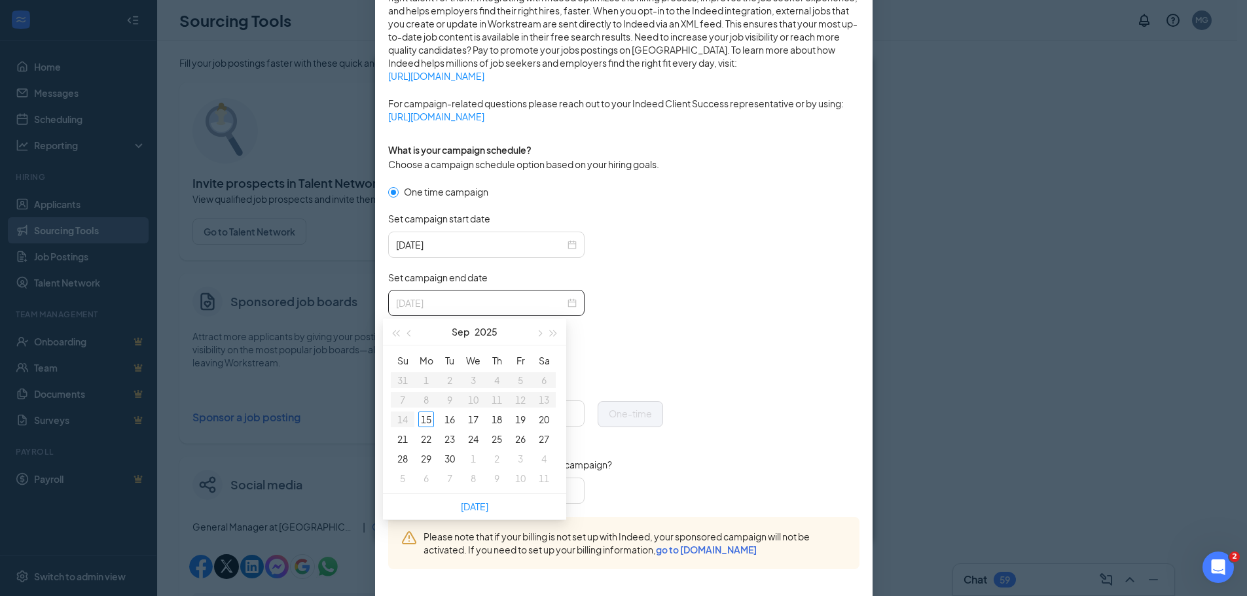
type input "[DATE]"
click at [675, 299] on form "One time campaign Set campaign start date [DATE] Set campaign end date Monthly …" at bounding box center [623, 351] width 471 height 333
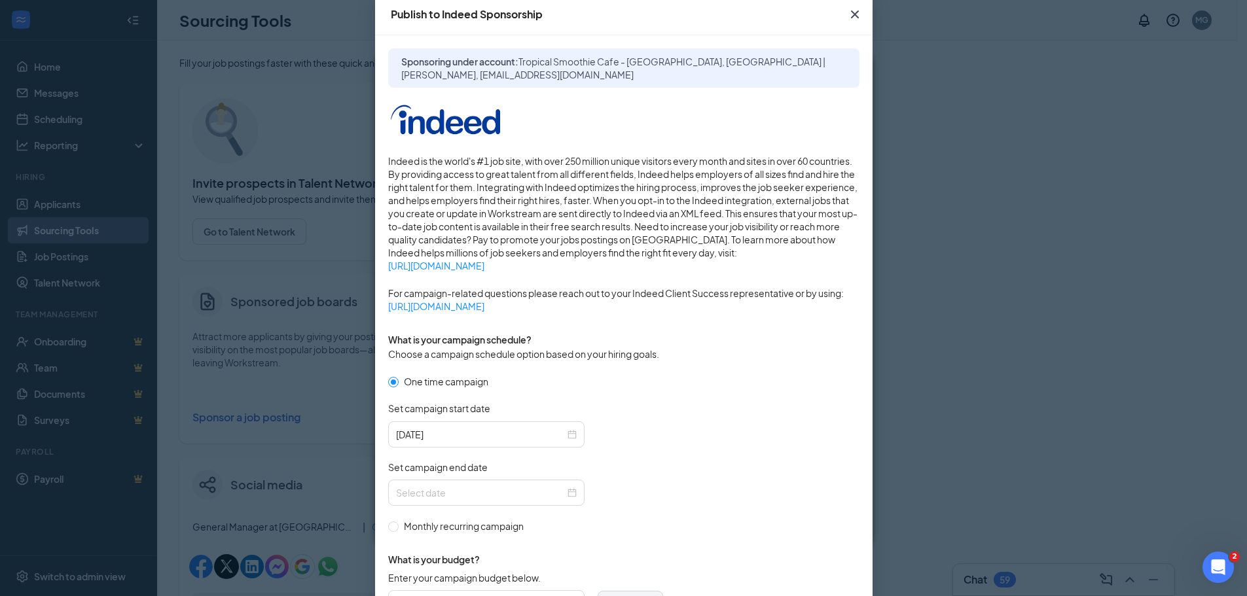
scroll to position [0, 0]
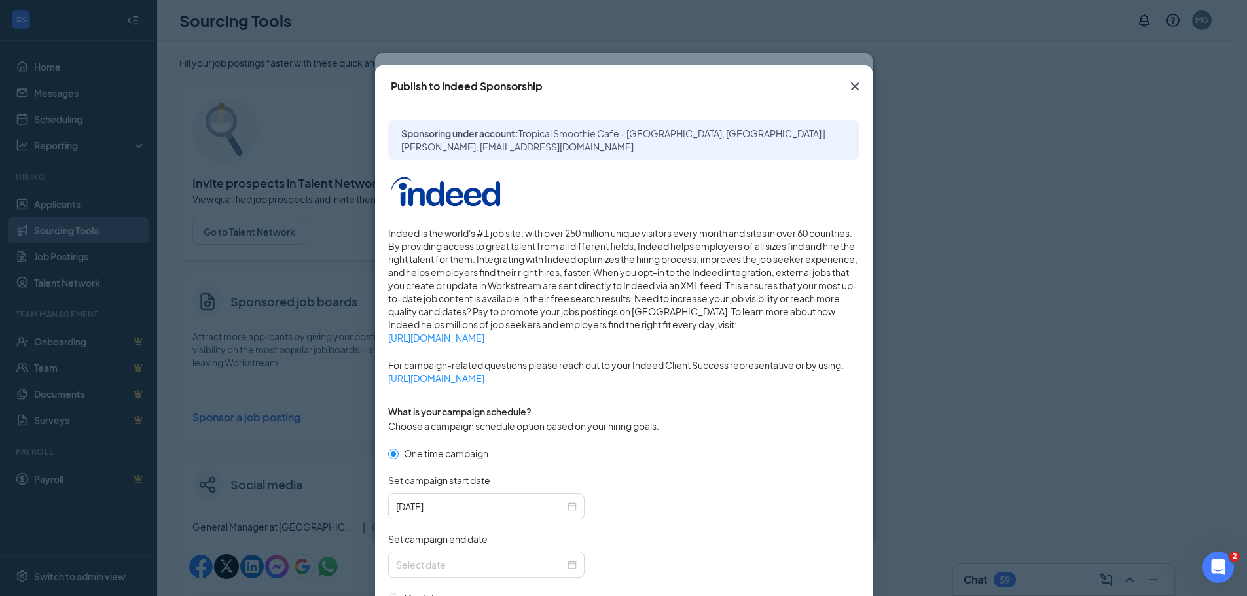
click at [847, 87] on icon "Cross" at bounding box center [855, 87] width 16 height 16
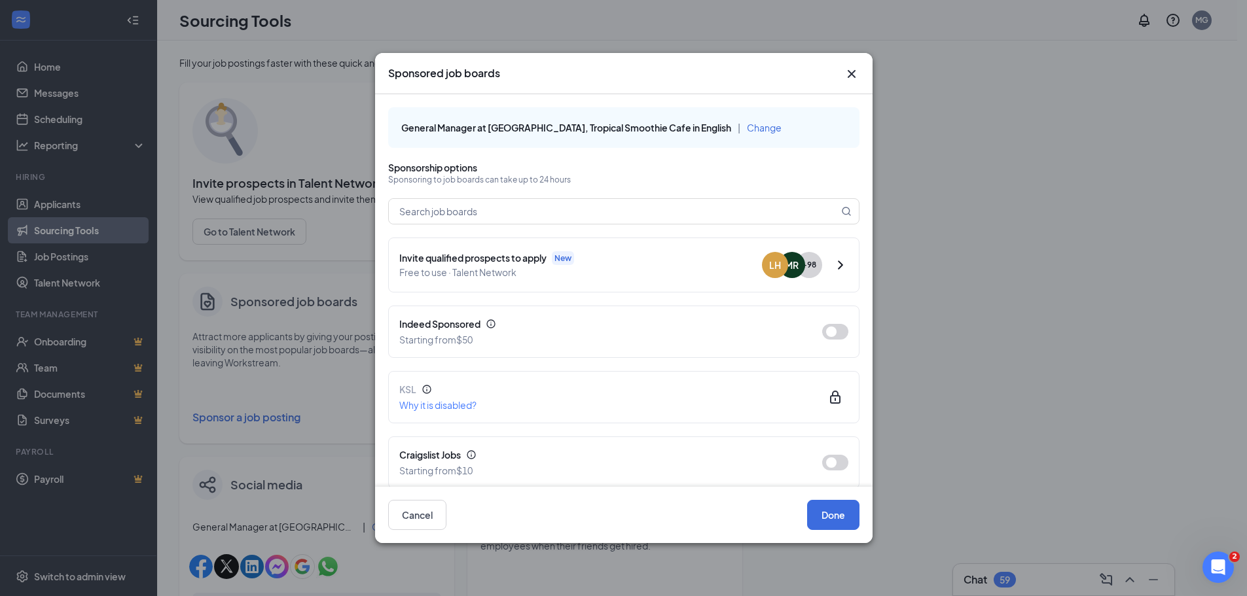
click at [851, 75] on icon "Cross" at bounding box center [851, 74] width 8 height 8
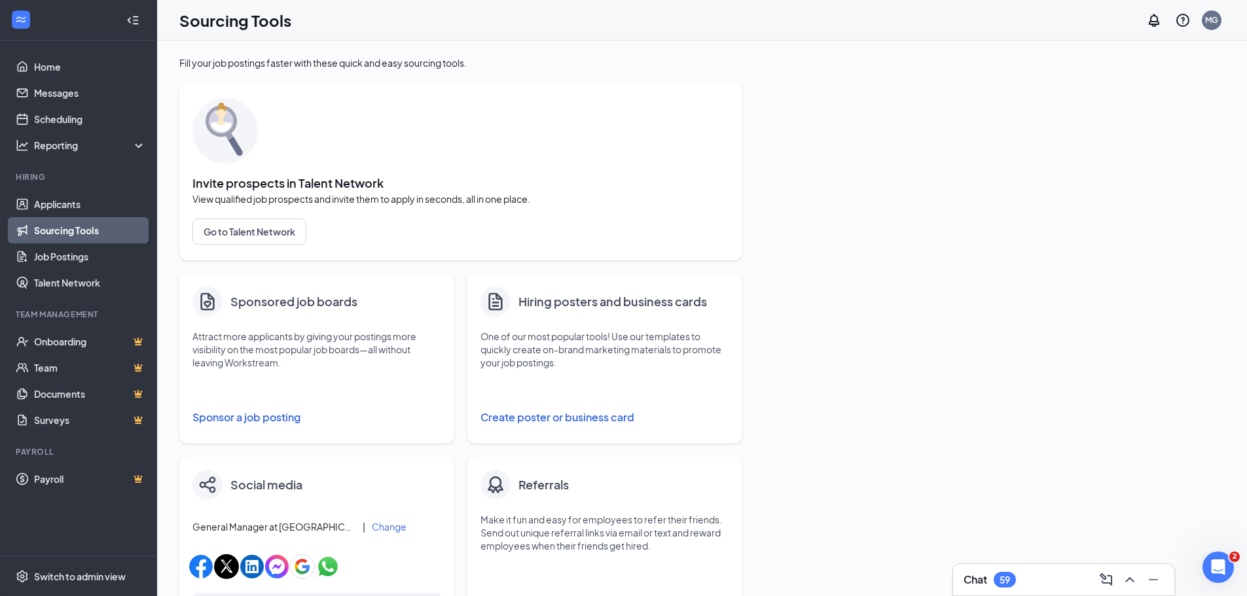
click at [55, 225] on link "Sourcing Tools" at bounding box center [90, 230] width 112 height 26
click at [267, 419] on button "Sponsor a job posting" at bounding box center [317, 418] width 249 height 26
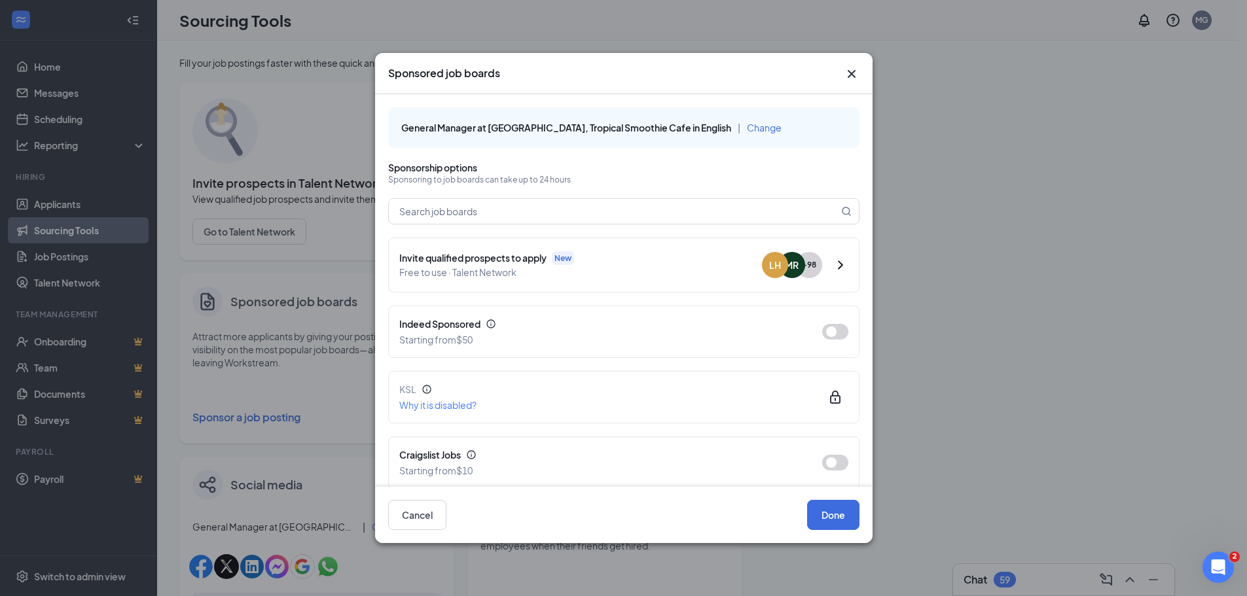
drag, startPoint x: 857, startPoint y: 65, endPoint x: 852, endPoint y: 71, distance: 7.4
click at [857, 65] on div "Sponsored job boards" at bounding box center [624, 73] width 498 height 41
click at [849, 75] on icon "Cross" at bounding box center [852, 74] width 16 height 16
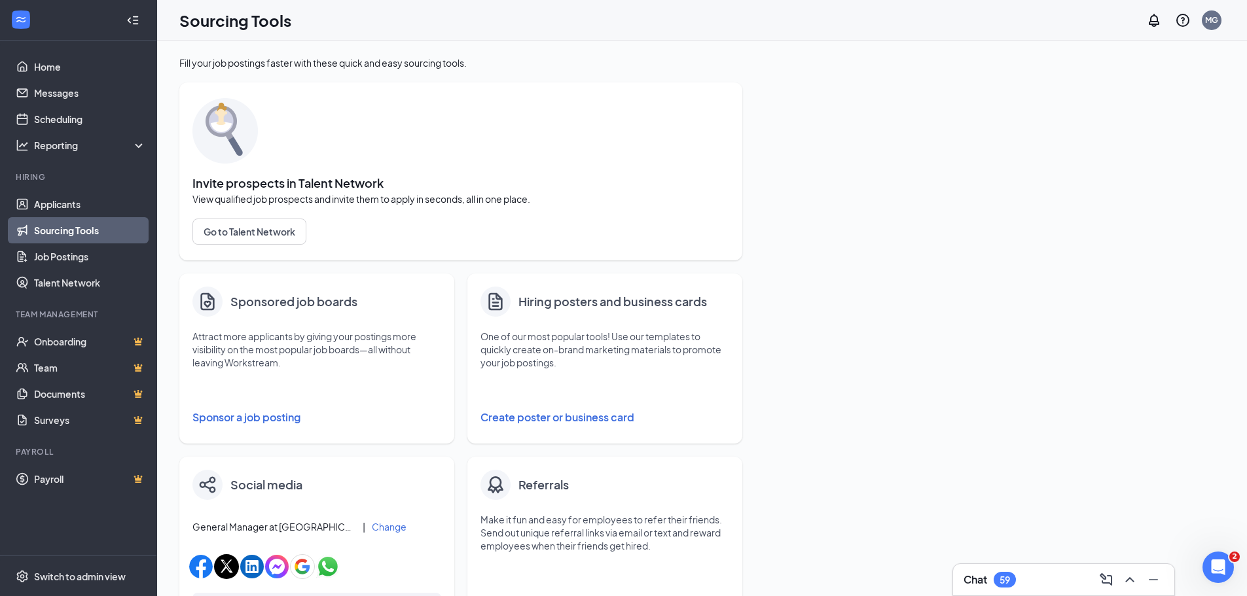
click at [108, 220] on link "Sourcing Tools" at bounding box center [90, 230] width 112 height 26
click at [60, 200] on link "Applicants" at bounding box center [90, 204] width 112 height 26
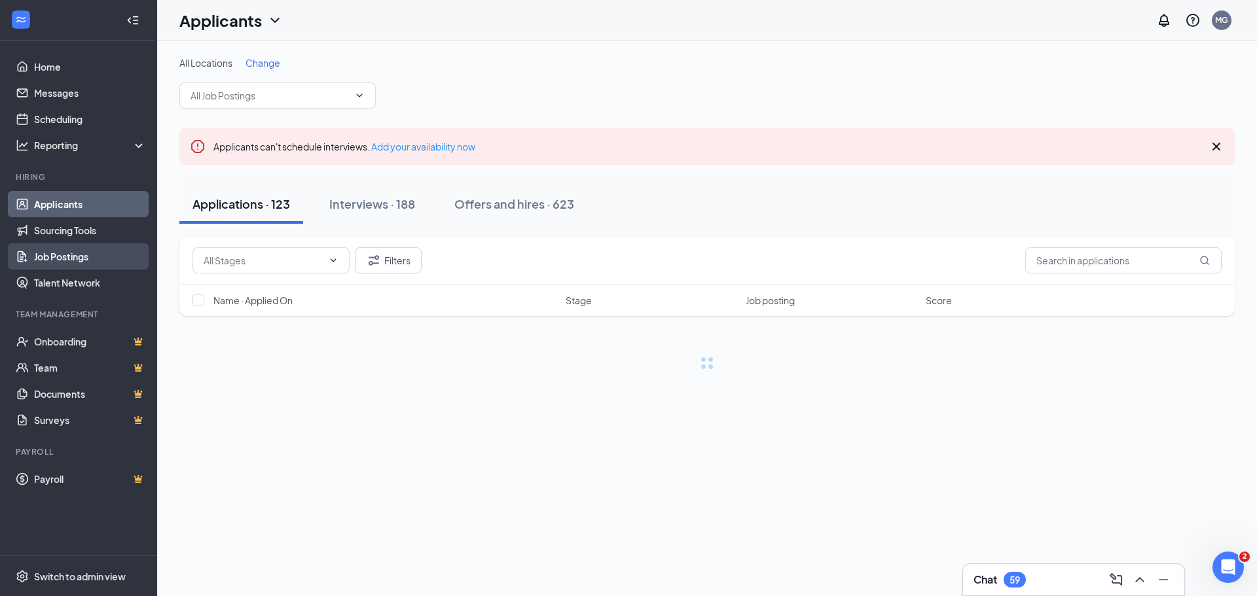
click at [58, 258] on link "Job Postings" at bounding box center [90, 257] width 112 height 26
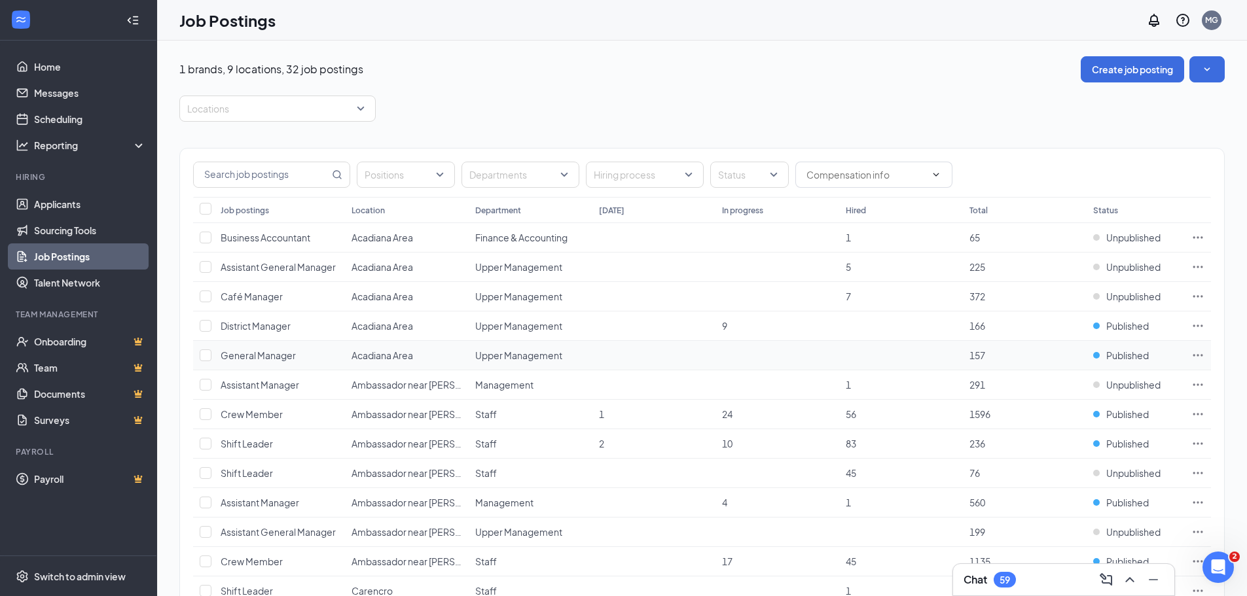
click at [1199, 354] on icon "Ellipses" at bounding box center [1198, 355] width 13 height 13
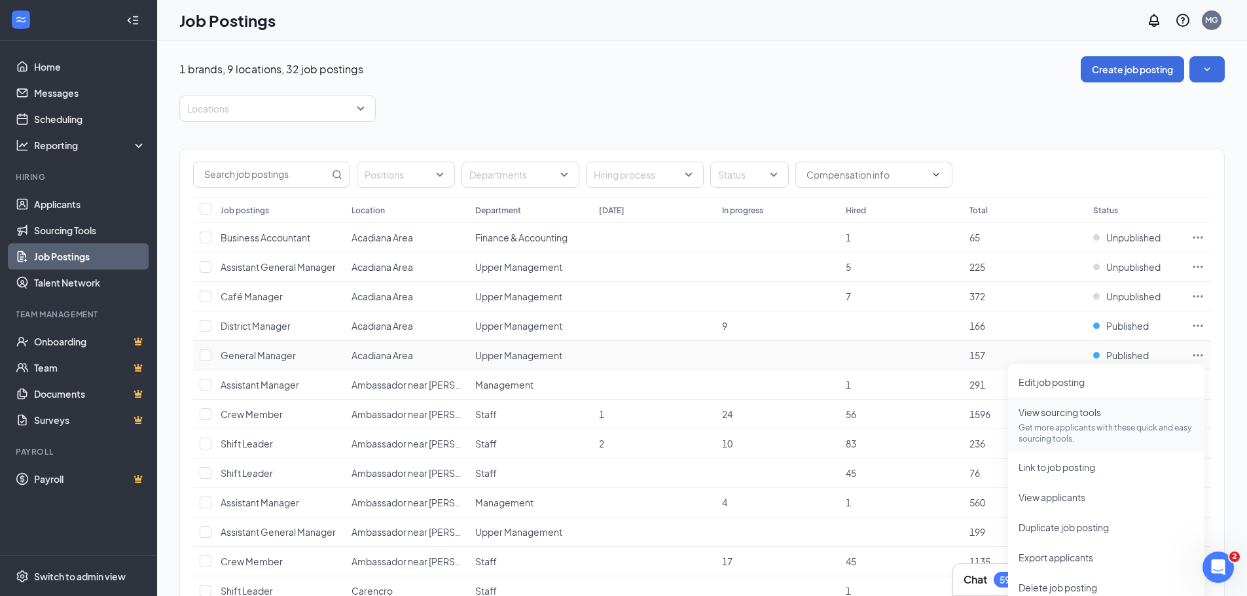
click at [1036, 413] on span "View sourcing tools" at bounding box center [1060, 413] width 83 height 12
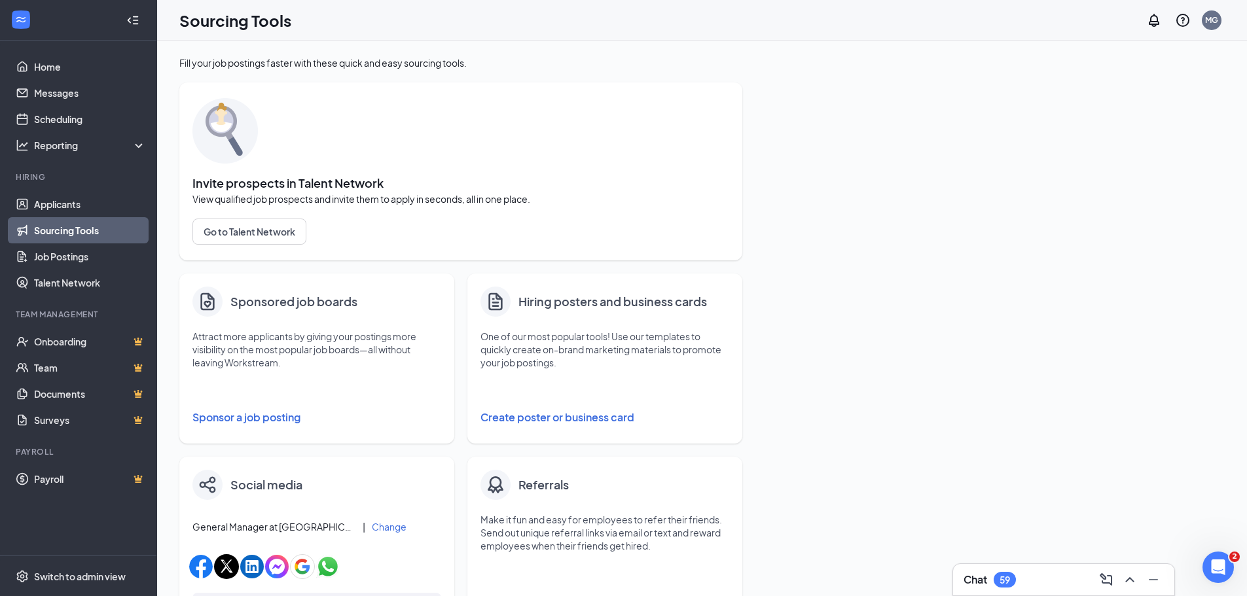
click at [261, 416] on button "Sponsor a job posting" at bounding box center [317, 418] width 249 height 26
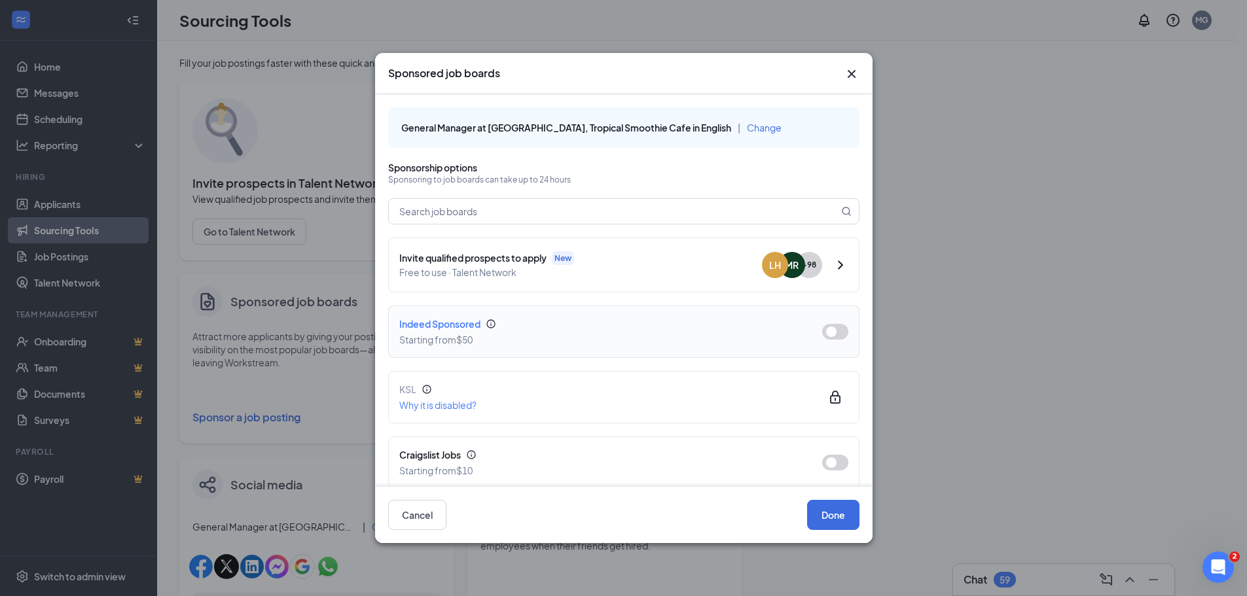
click at [823, 337] on button "button" at bounding box center [835, 332] width 26 height 16
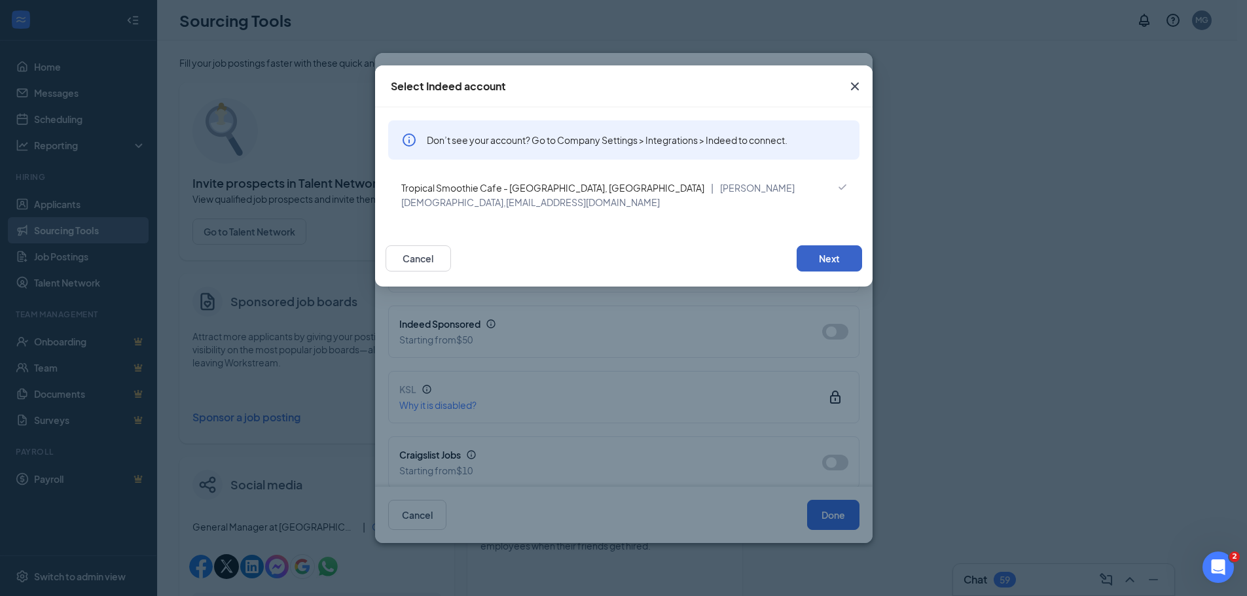
click at [845, 246] on button "Next" at bounding box center [829, 259] width 65 height 26
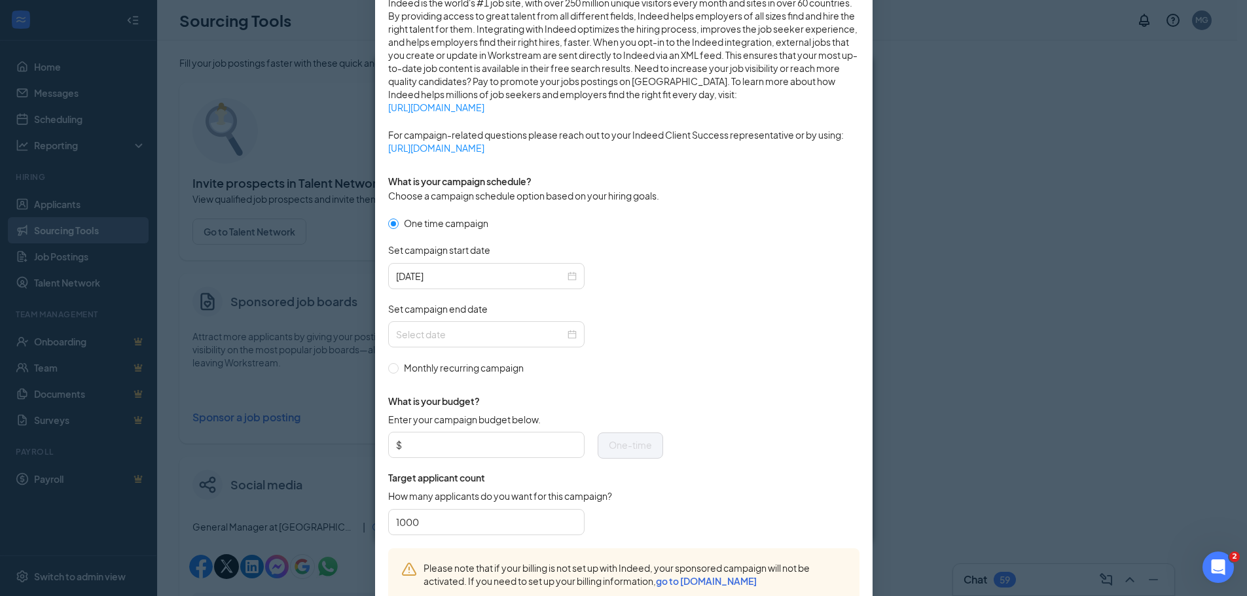
scroll to position [262, 0]
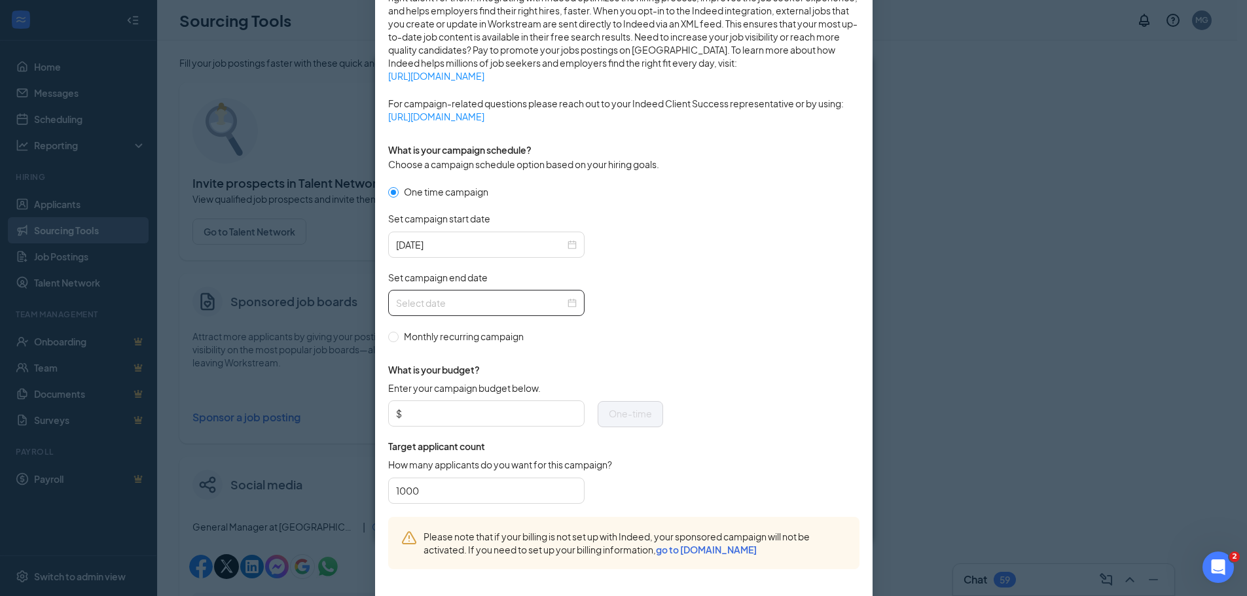
click at [569, 304] on div at bounding box center [486, 303] width 181 height 14
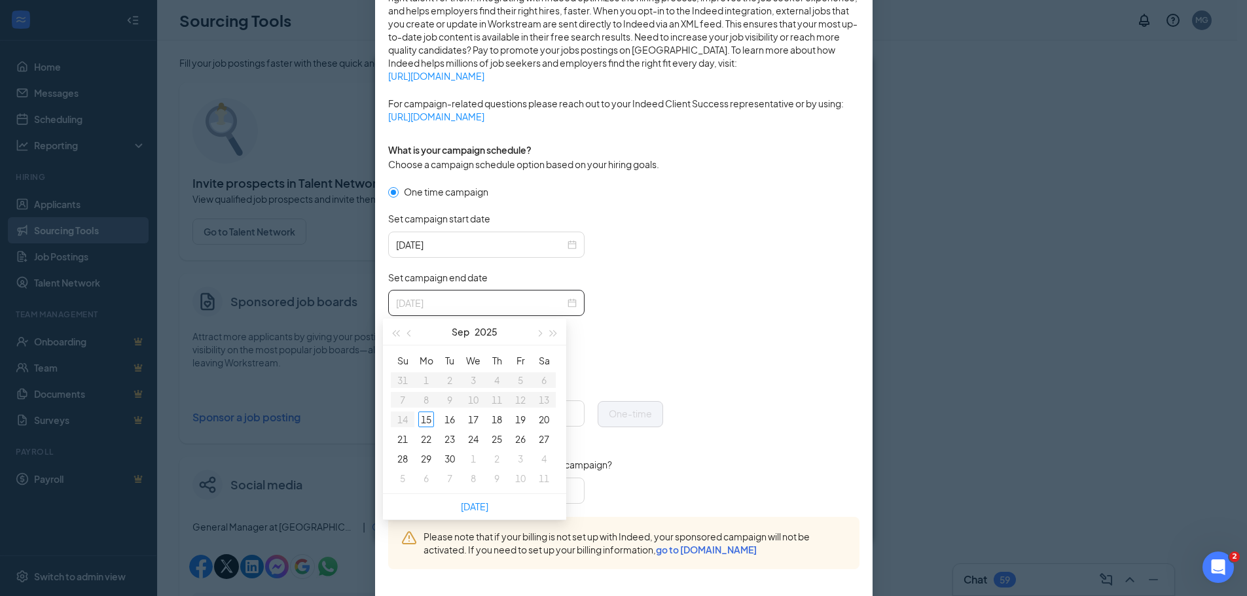
type input "[DATE]"
click at [564, 240] on div "[DATE]" at bounding box center [486, 245] width 181 height 14
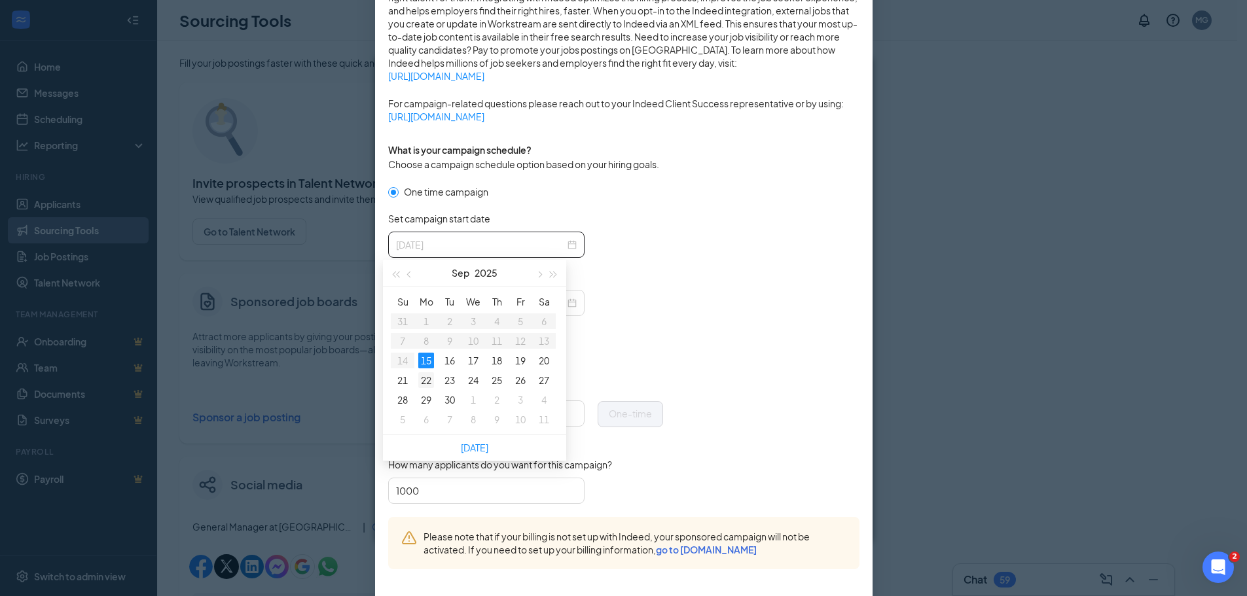
type input "[DATE]"
click at [431, 378] on div "22" at bounding box center [426, 381] width 16 height 16
click at [535, 304] on input "Set campaign end date" at bounding box center [480, 303] width 169 height 14
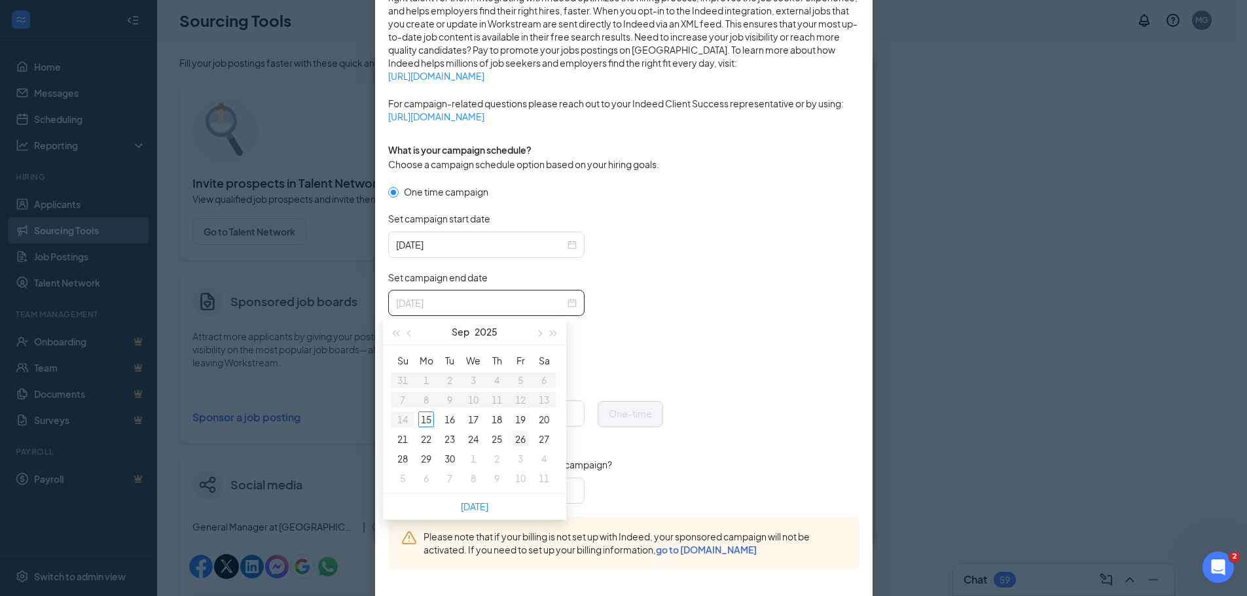
click at [528, 443] on div "26" at bounding box center [521, 439] width 16 height 16
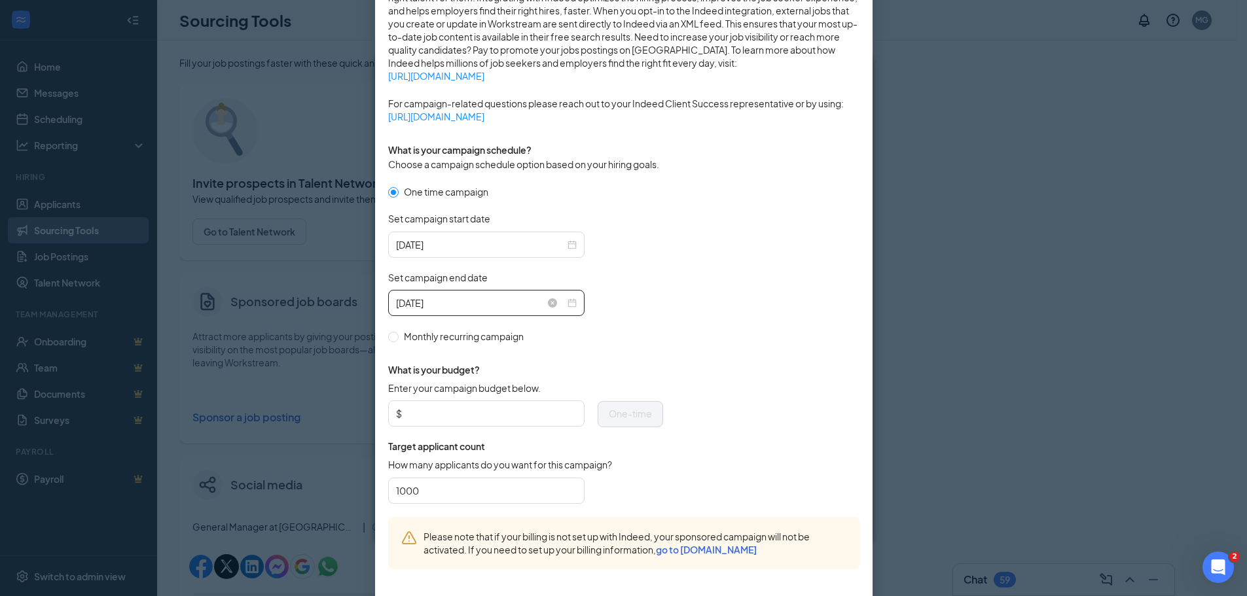
click at [571, 306] on div "[DATE]" at bounding box center [486, 303] width 181 height 14
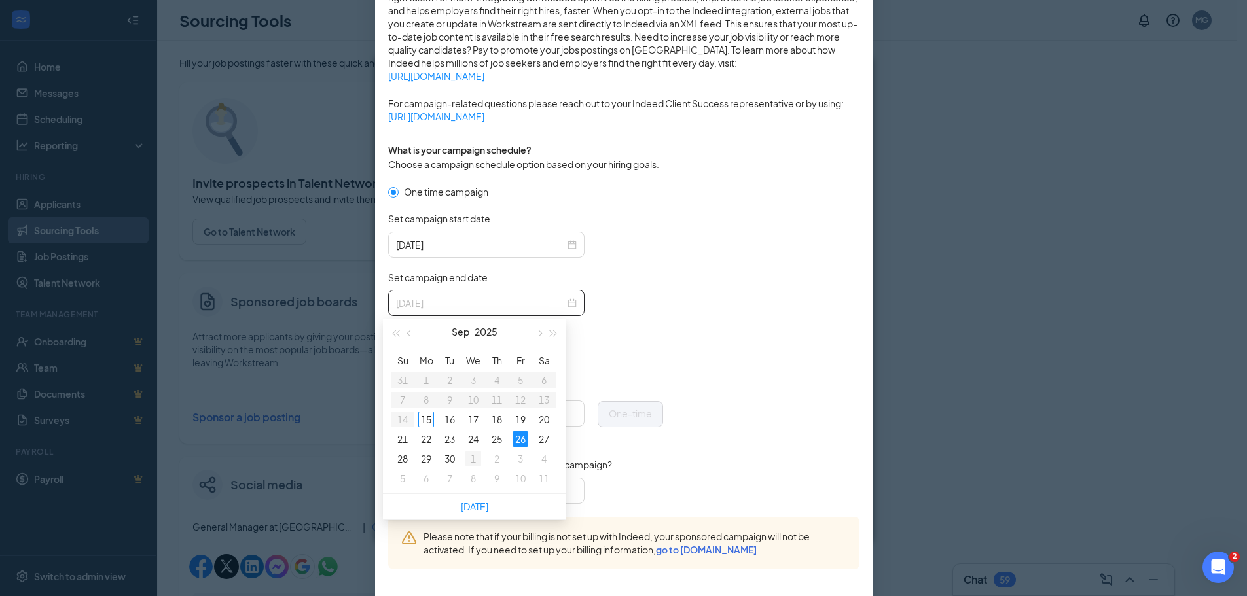
type input "[DATE]"
click at [479, 460] on div "1" at bounding box center [474, 459] width 16 height 16
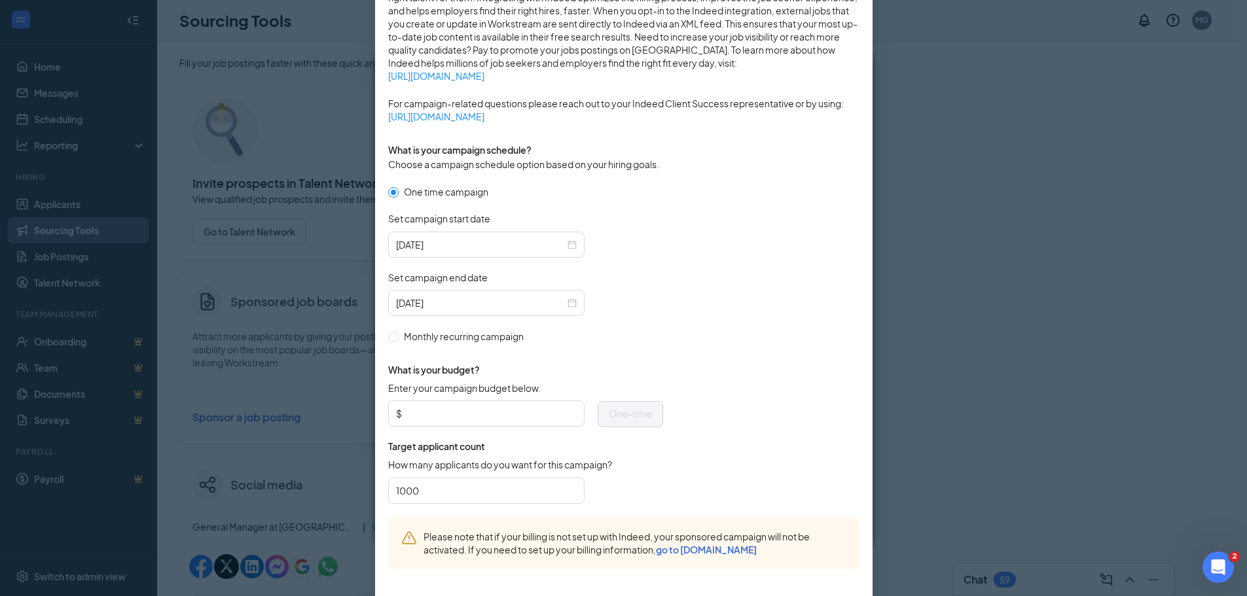
click at [644, 349] on div "What is your budget? Enter your campaign budget below. $ One-time Target applic…" at bounding box center [525, 431] width 275 height 174
click at [502, 411] on input "Enter your campaign budget below." at bounding box center [491, 414] width 172 height 20
click at [508, 411] on input "Enter your campaign budget below." at bounding box center [491, 414] width 172 height 20
type input "50"
click at [449, 484] on input "1000" at bounding box center [486, 491] width 181 height 20
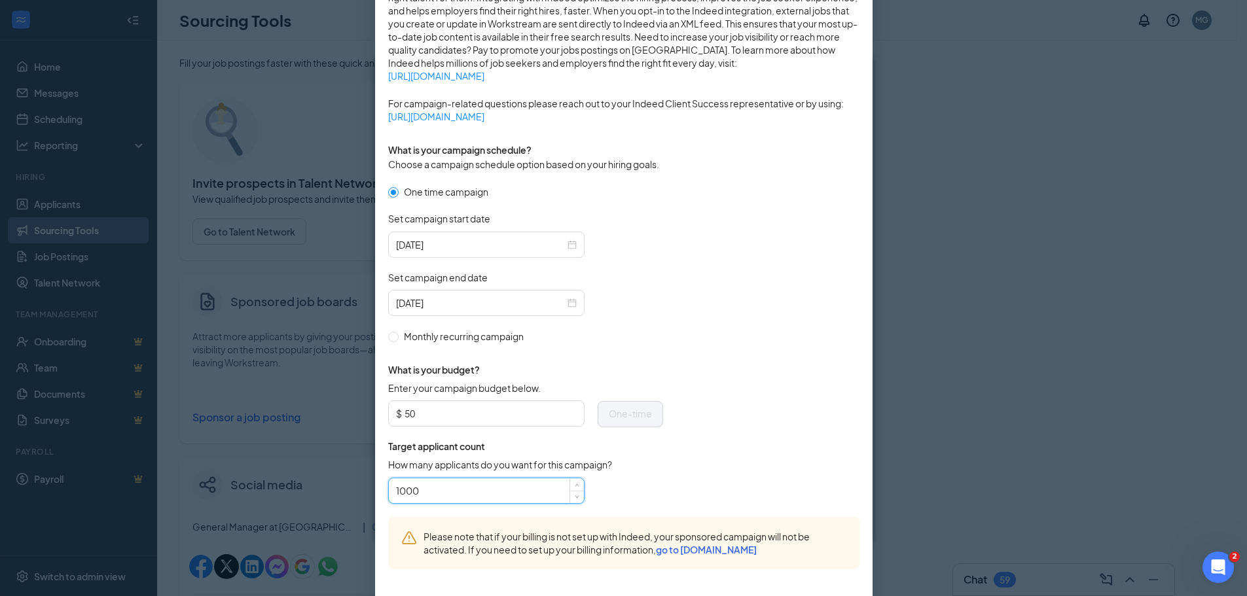
click at [449, 484] on input "1000" at bounding box center [486, 491] width 181 height 20
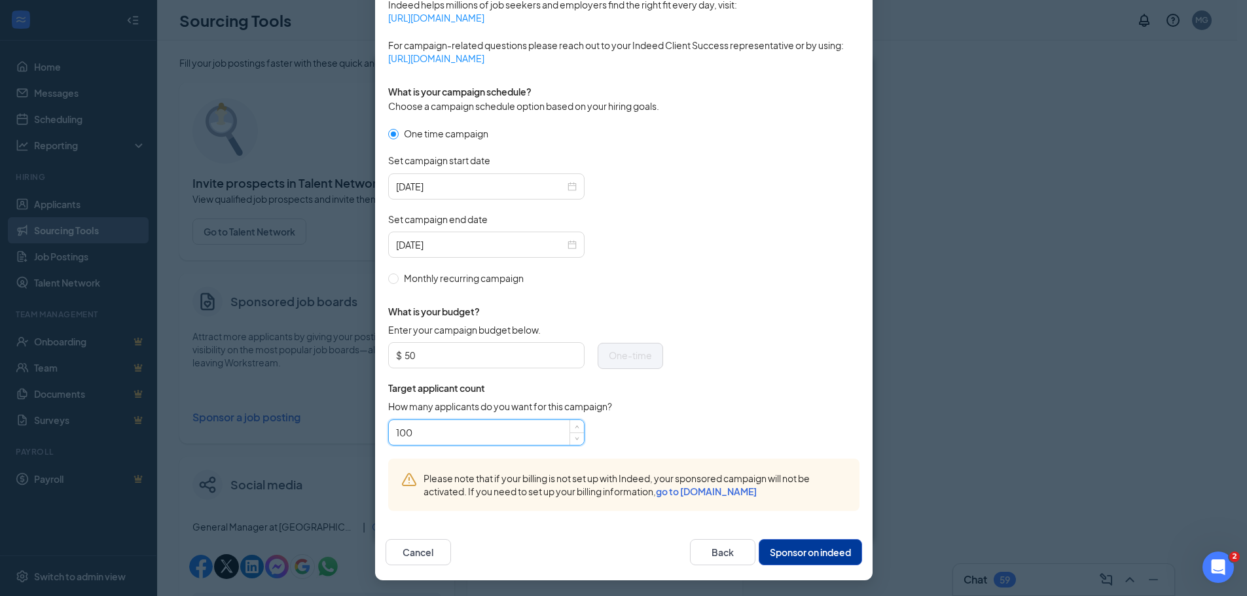
type input "100"
click at [817, 551] on button "Sponsor on indeed" at bounding box center [810, 553] width 103 height 26
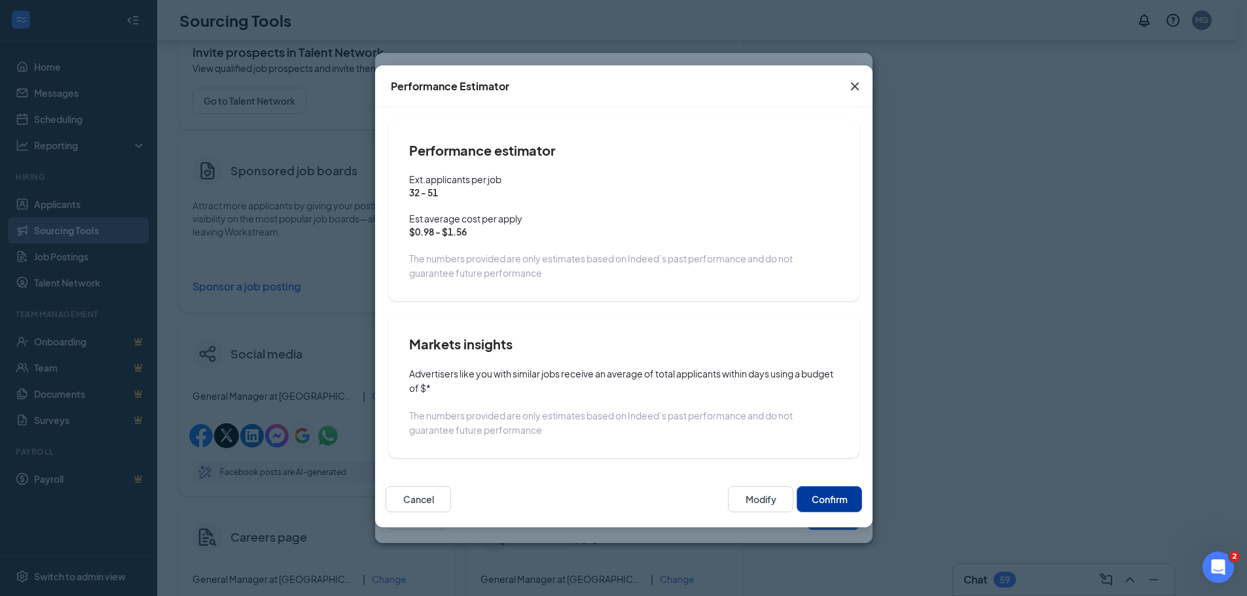
scroll to position [255, 0]
click at [824, 500] on button "Confirm" at bounding box center [829, 499] width 65 height 26
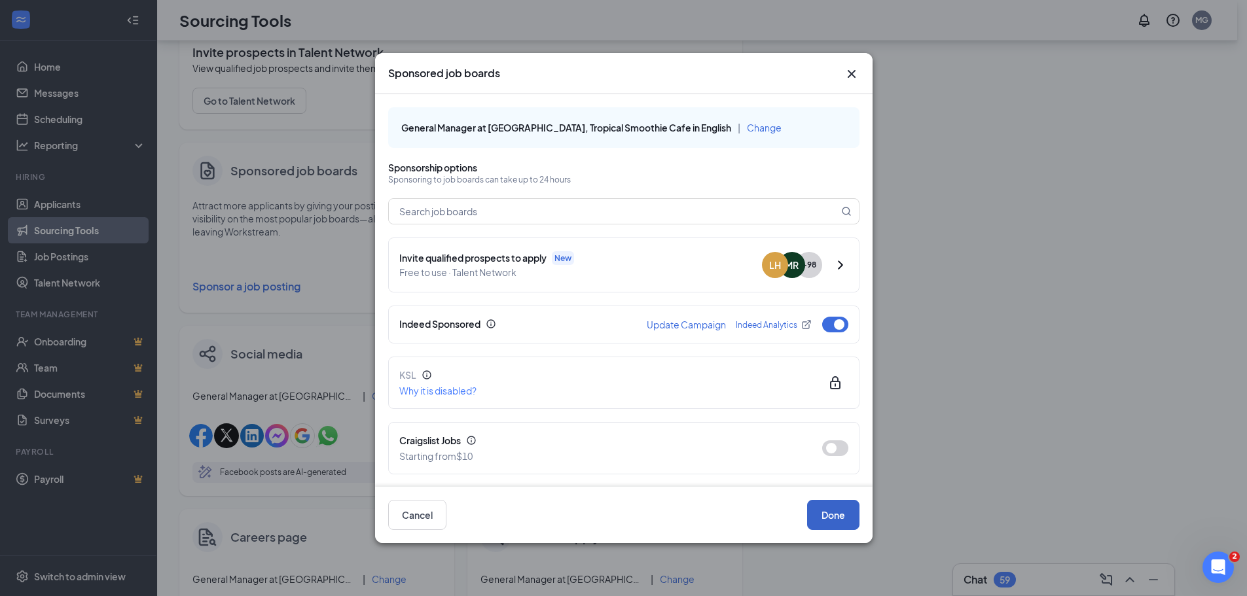
click at [845, 515] on button "Done" at bounding box center [833, 515] width 52 height 30
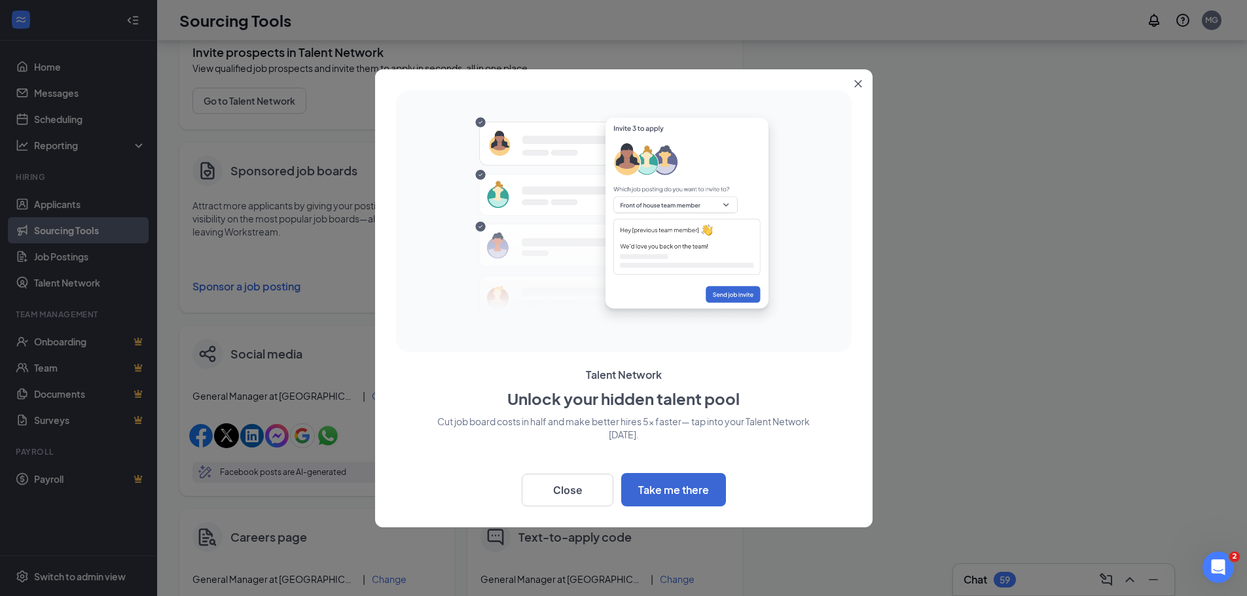
click at [853, 83] on button "Close" at bounding box center [861, 81] width 24 height 24
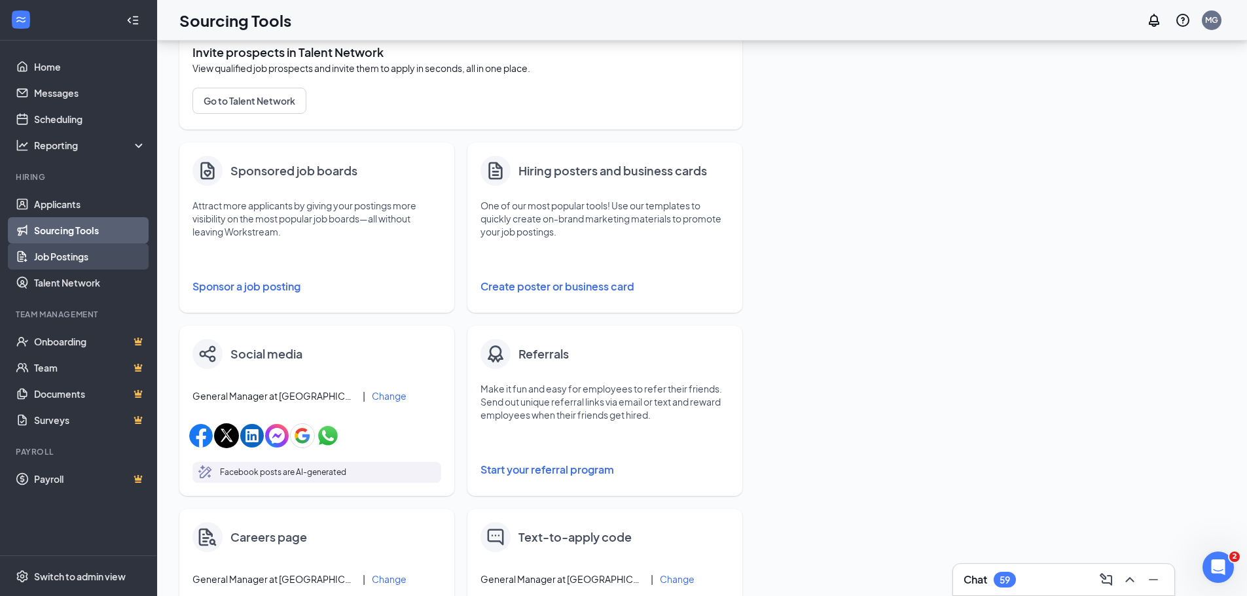
click at [57, 252] on link "Job Postings" at bounding box center [90, 257] width 112 height 26
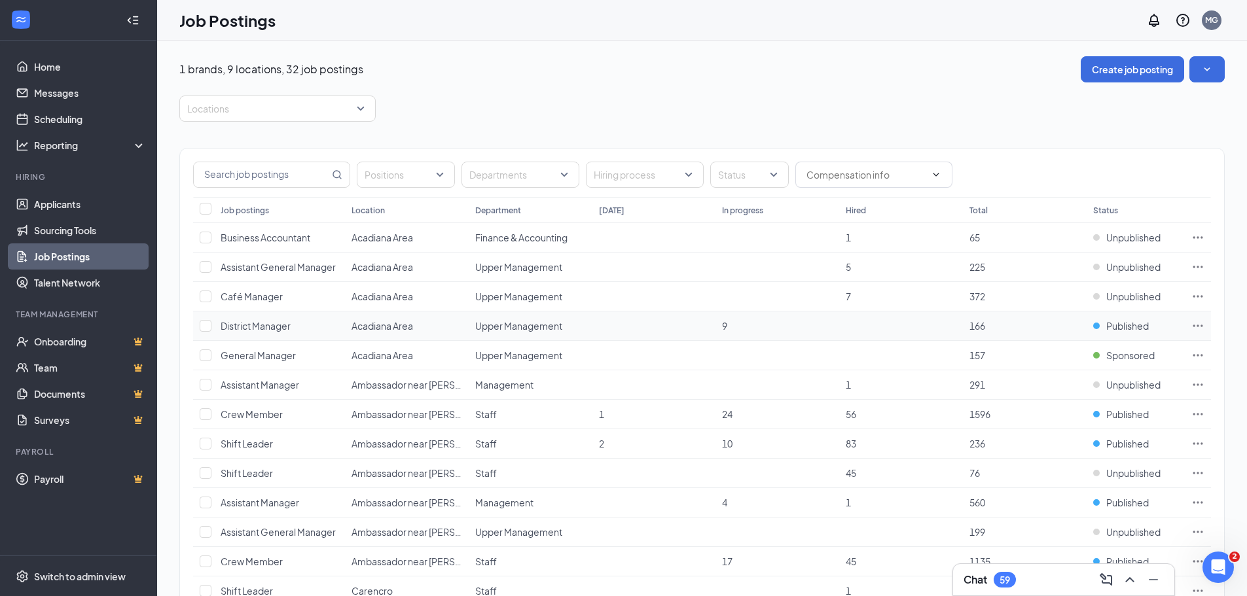
click at [1203, 322] on icon "Ellipses" at bounding box center [1198, 326] width 13 height 13
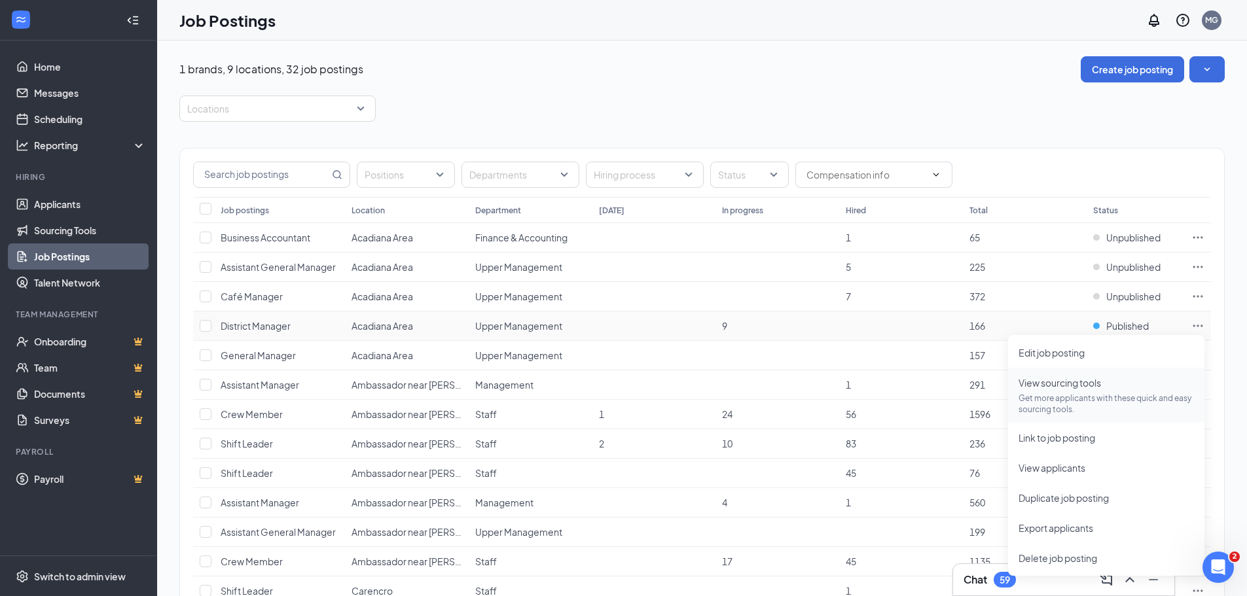
click at [1091, 388] on span "View sourcing tools" at bounding box center [1060, 383] width 83 height 12
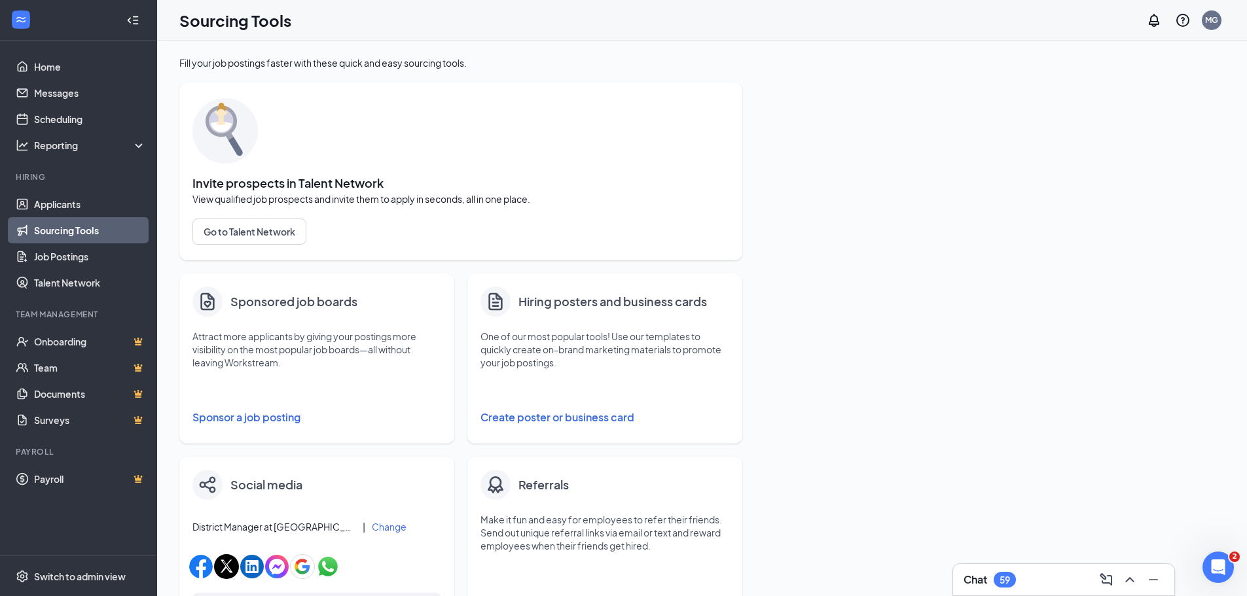
click at [238, 419] on button "Sponsor a job posting" at bounding box center [317, 418] width 249 height 26
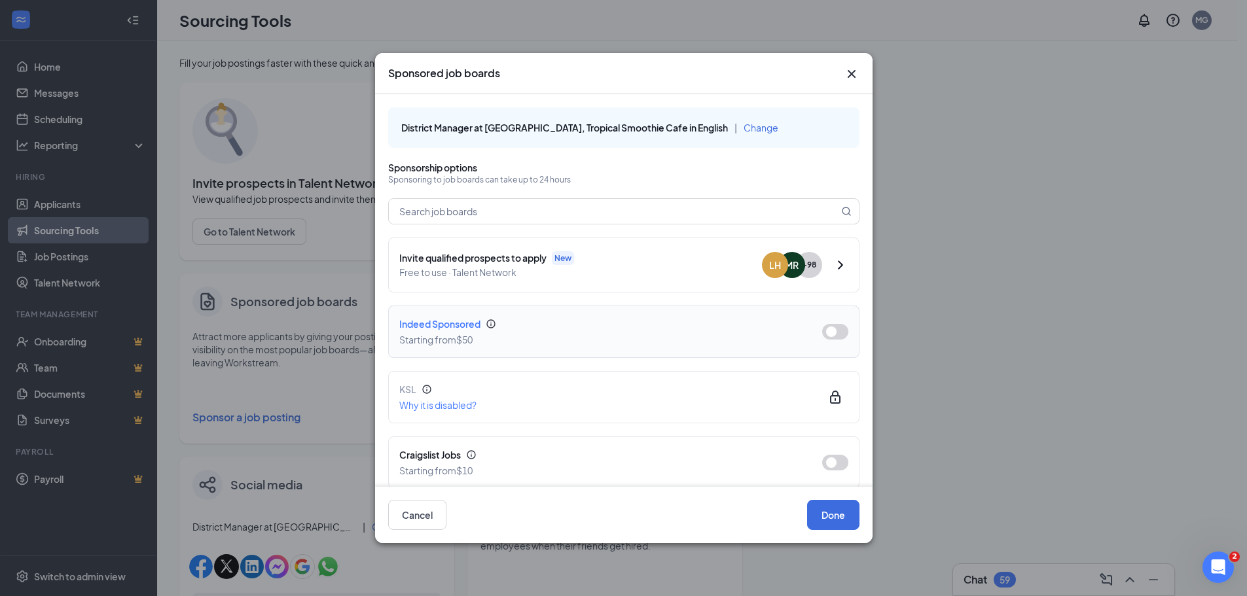
click at [832, 333] on button "button" at bounding box center [835, 332] width 26 height 16
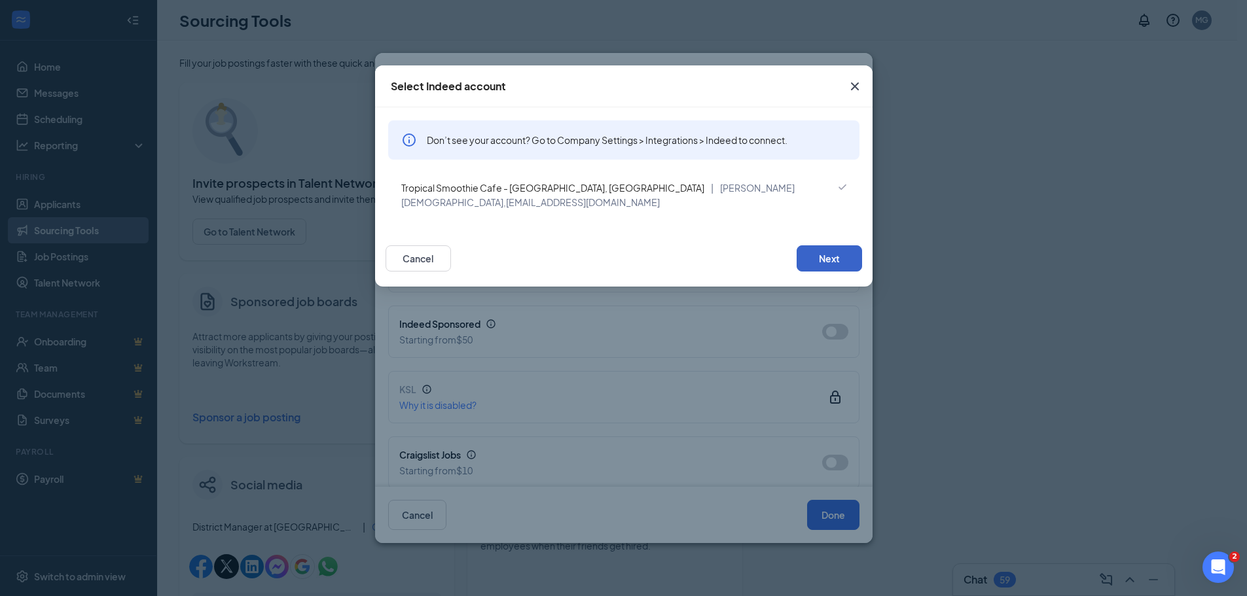
click at [806, 251] on button "Next" at bounding box center [829, 259] width 65 height 26
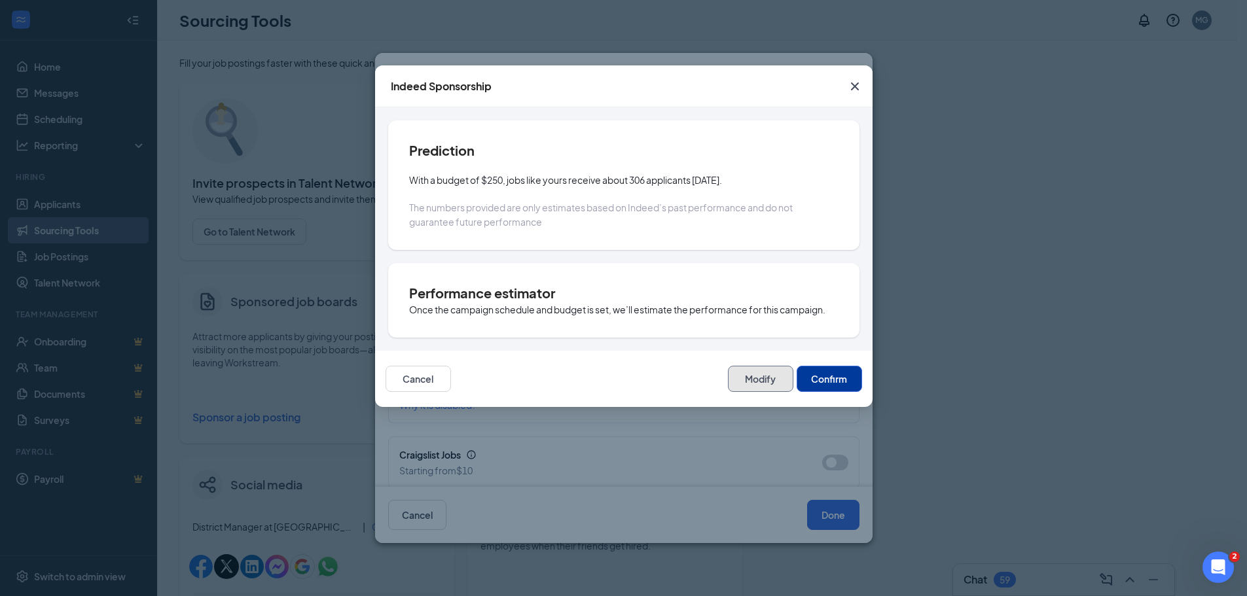
click at [763, 375] on button "Modify" at bounding box center [760, 379] width 65 height 26
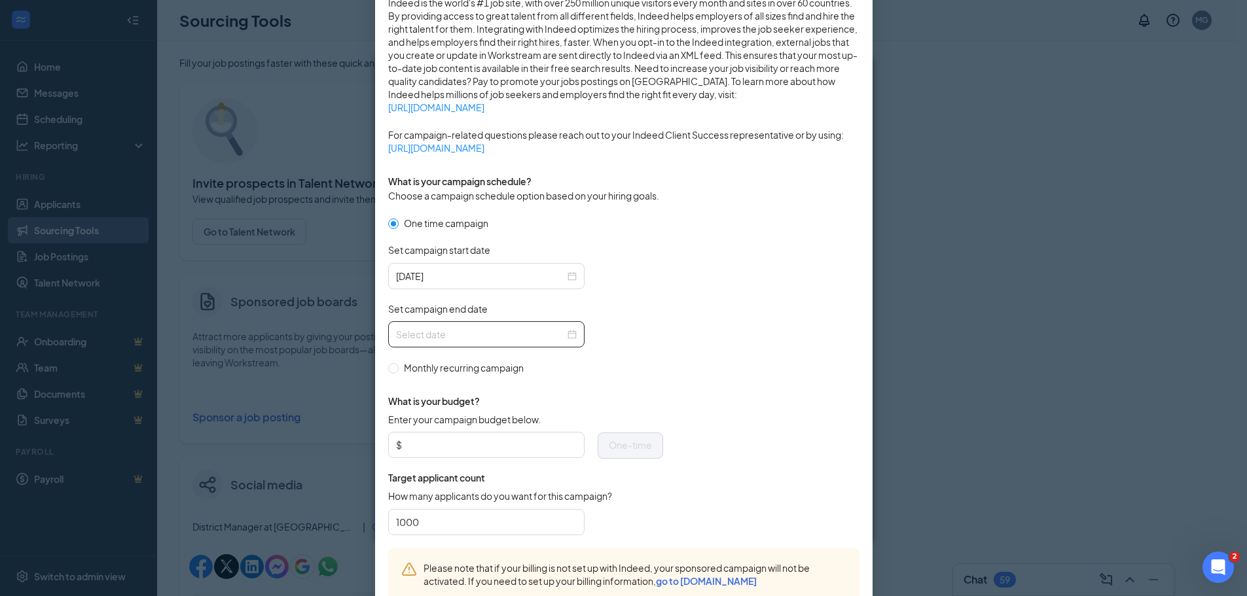
scroll to position [262, 0]
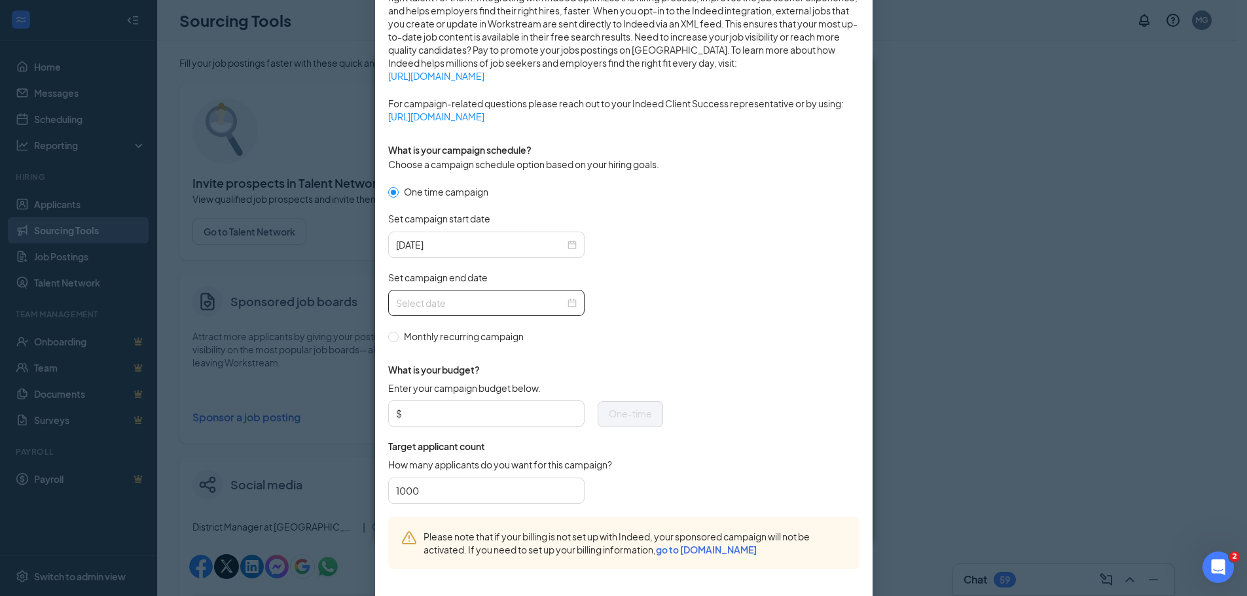
click at [565, 300] on div at bounding box center [486, 303] width 181 height 14
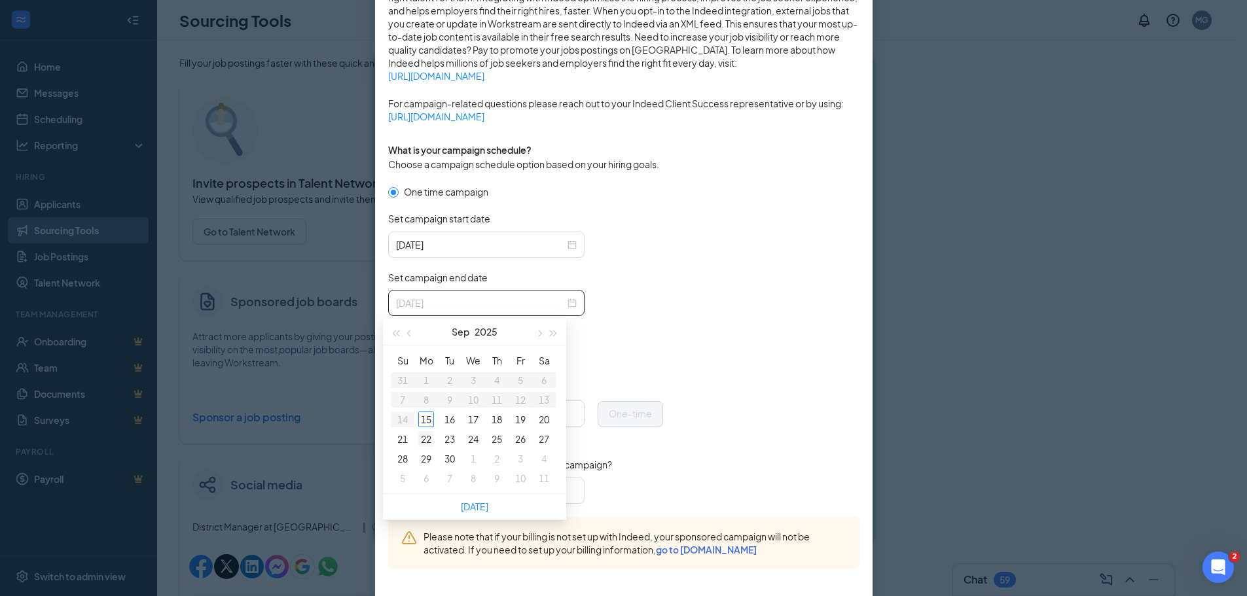
click at [430, 441] on div "22" at bounding box center [426, 439] width 16 height 16
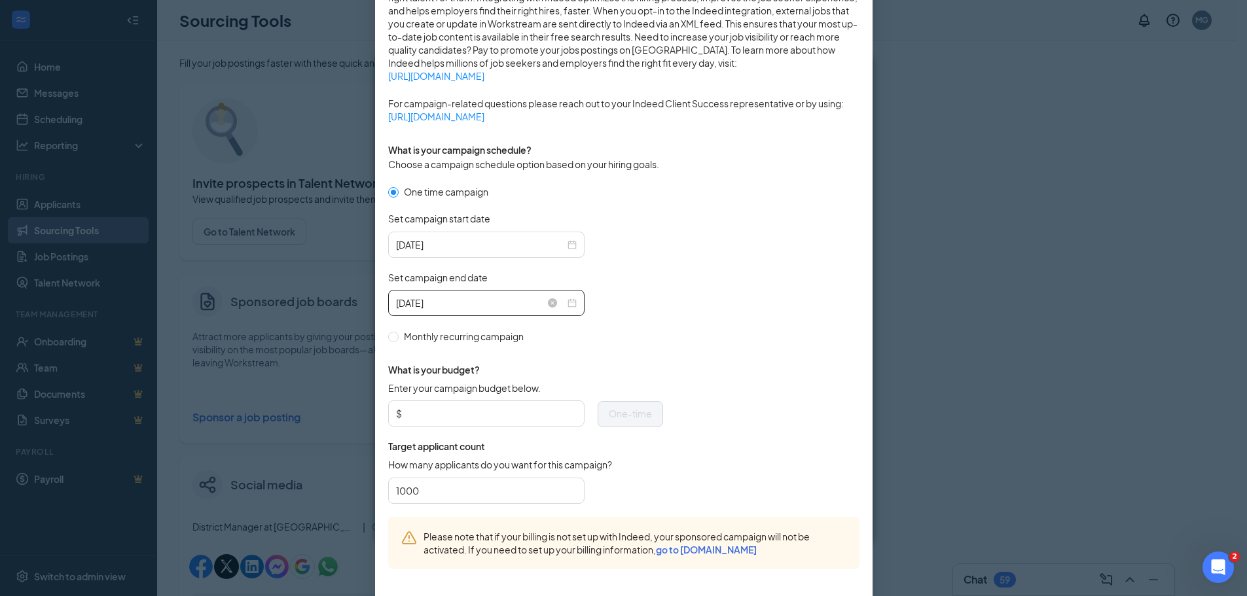
click at [564, 306] on div "[DATE]" at bounding box center [486, 303] width 181 height 14
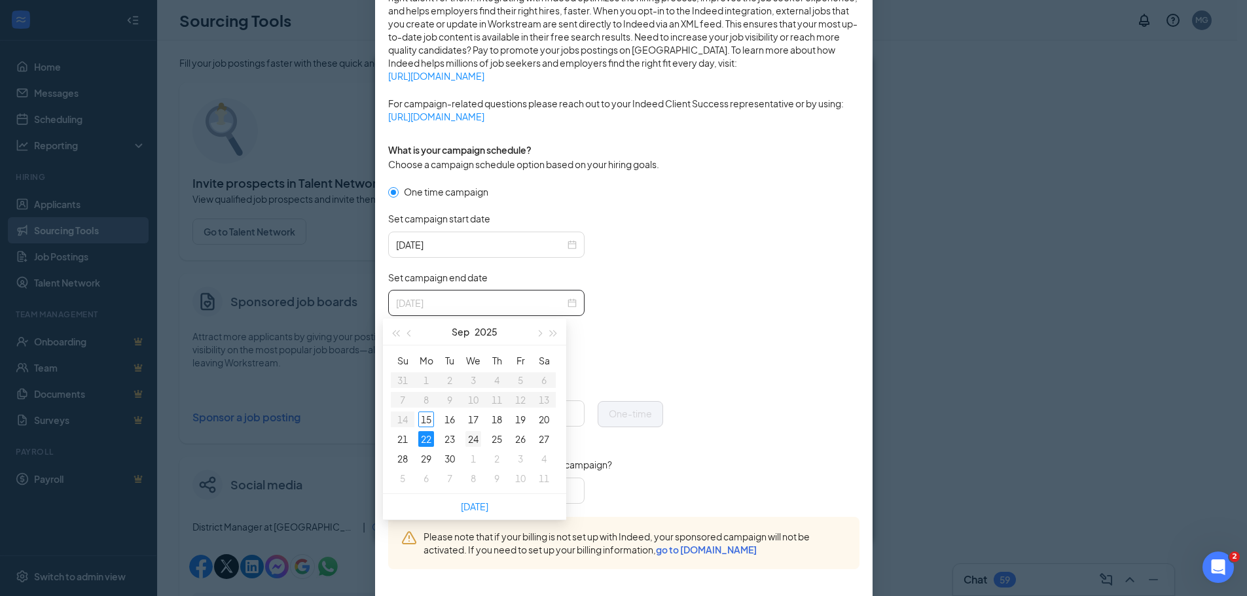
type input "[DATE]"
click at [471, 434] on div "24" at bounding box center [474, 439] width 16 height 16
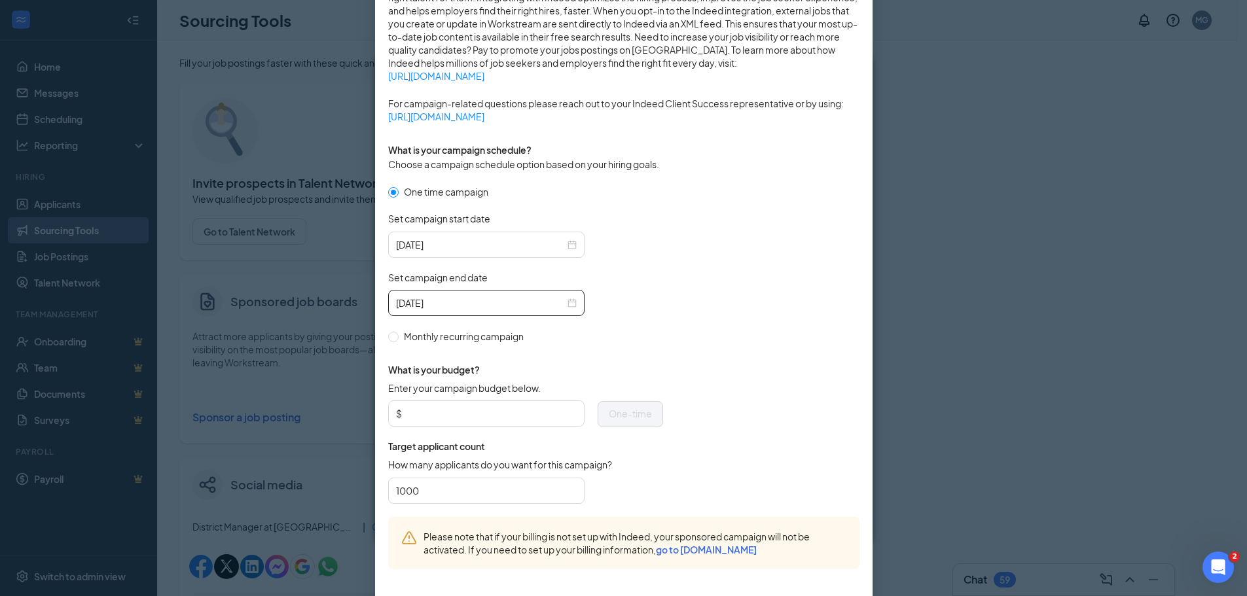
click at [697, 320] on form "One time campaign Set campaign start date [DATE] Set campaign end date [DATE] M…" at bounding box center [623, 351] width 471 height 333
click at [510, 408] on input "Enter your campaign budget below." at bounding box center [491, 414] width 172 height 20
type input "50"
click at [423, 483] on input "1000" at bounding box center [486, 491] width 181 height 20
click at [422, 483] on input "1000" at bounding box center [486, 491] width 181 height 20
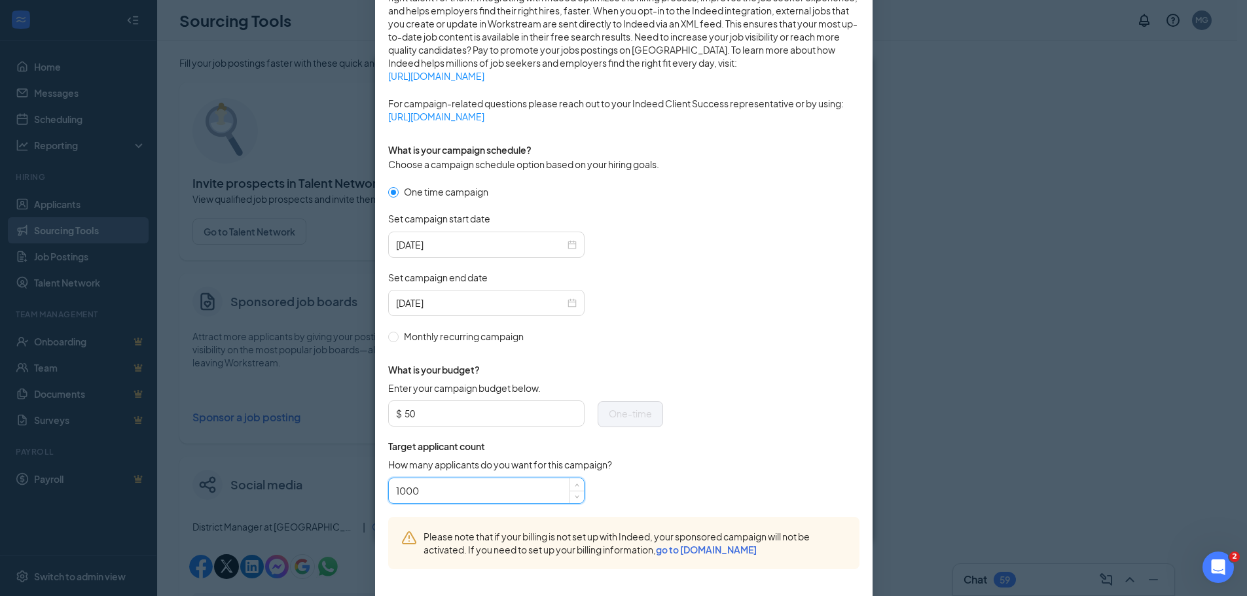
click at [422, 483] on input "1000" at bounding box center [486, 491] width 181 height 20
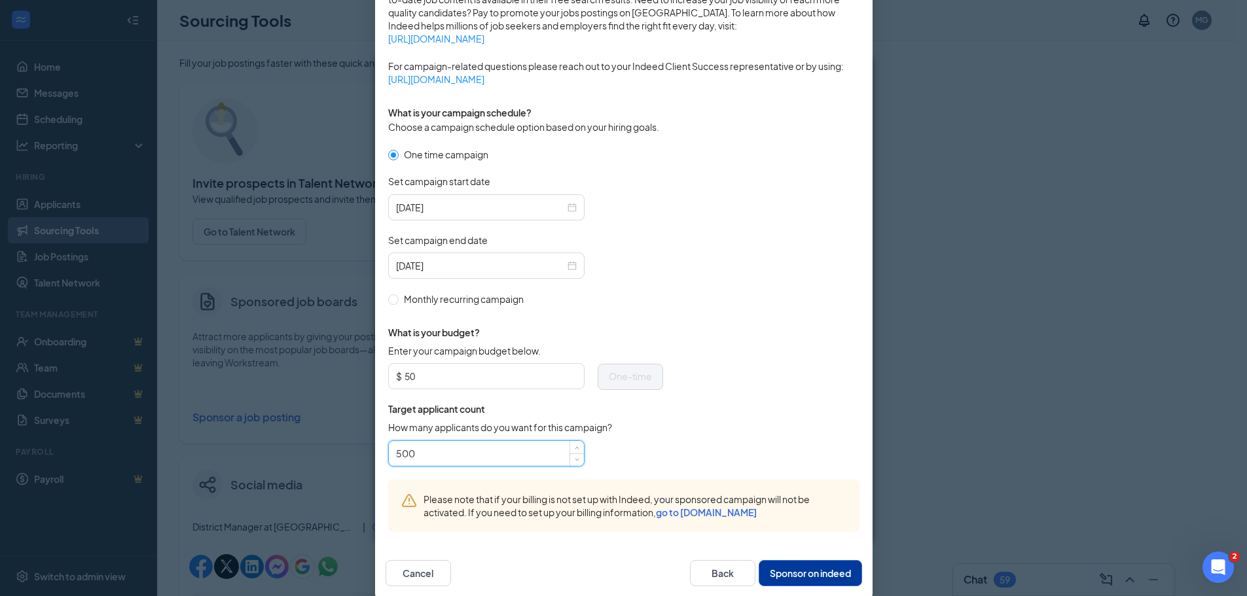
scroll to position [320, 0]
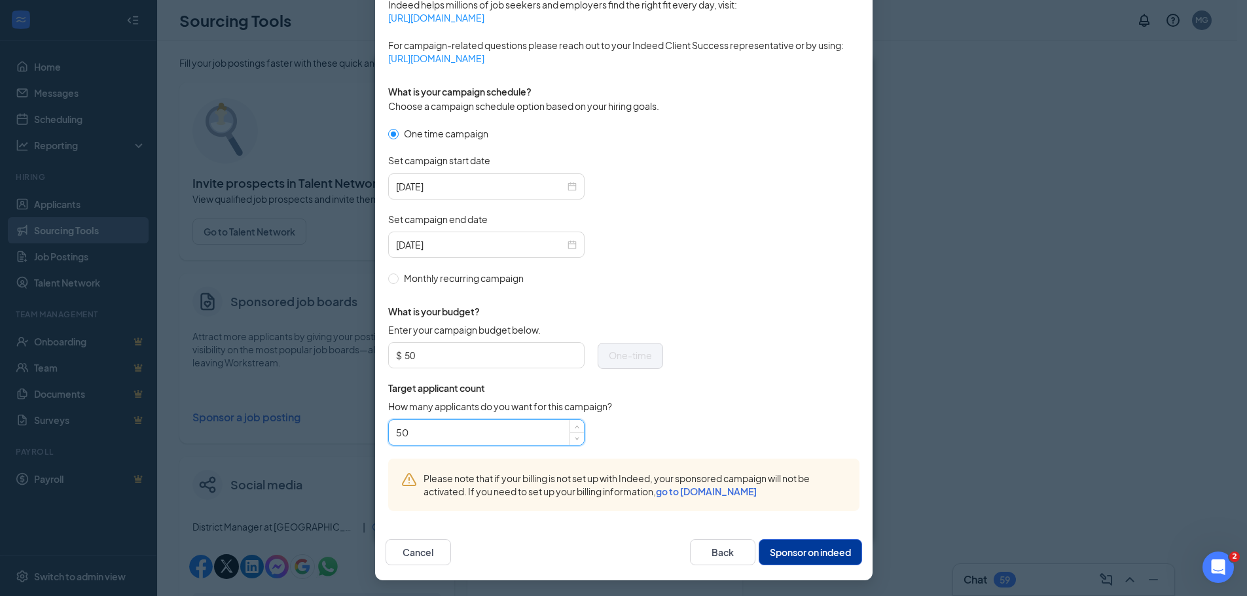
type input "5"
type input "100"
click at [792, 548] on button "Sponsor on indeed" at bounding box center [810, 553] width 103 height 26
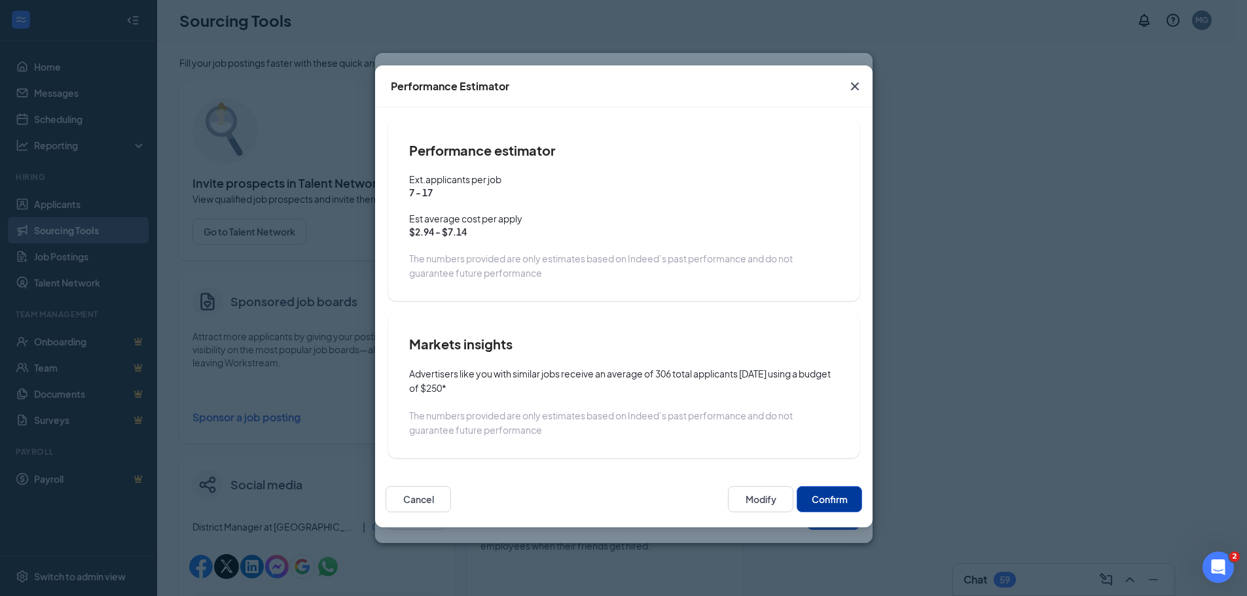
scroll to position [255, 0]
click at [816, 493] on button "Confirm" at bounding box center [829, 499] width 65 height 26
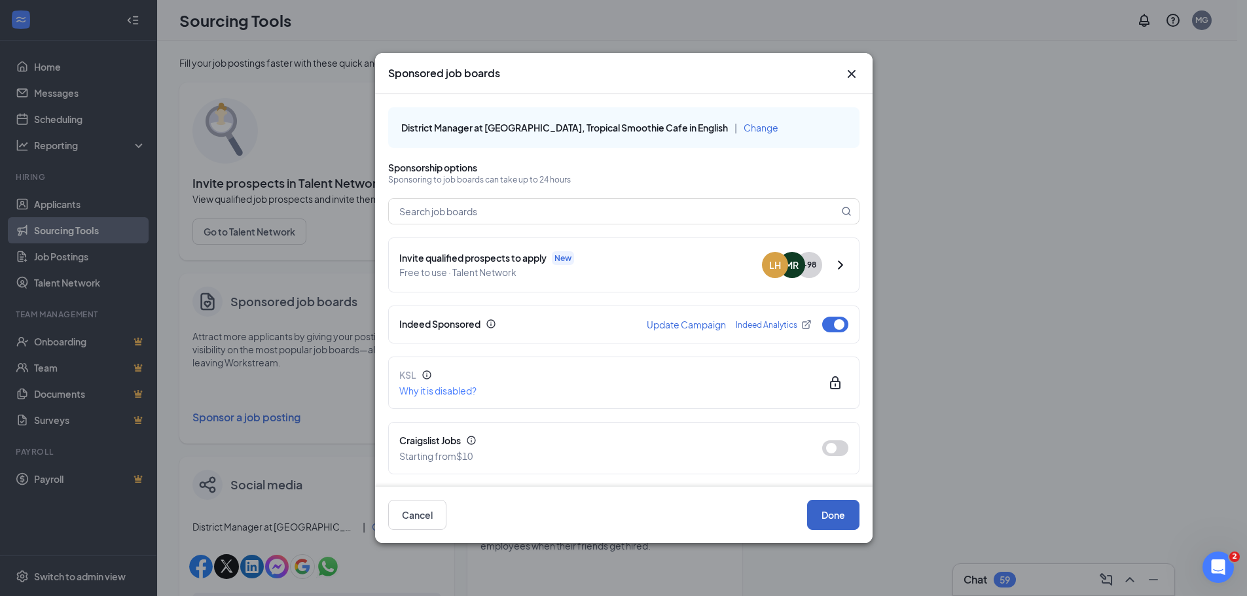
click at [846, 515] on button "Done" at bounding box center [833, 515] width 52 height 30
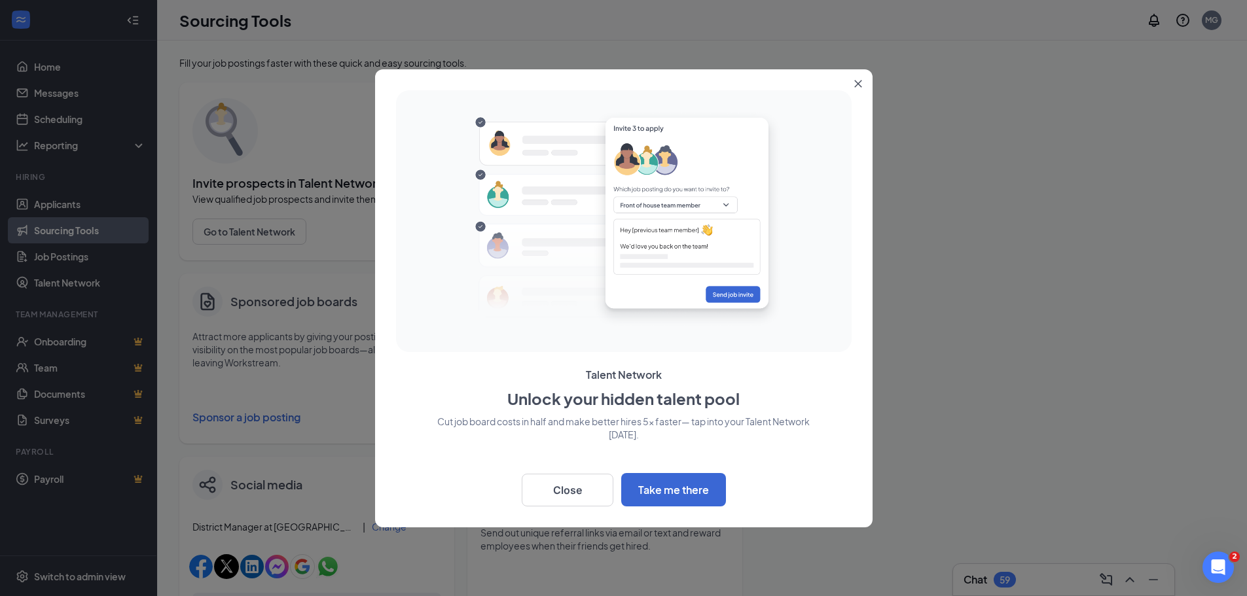
click at [727, 36] on div at bounding box center [623, 298] width 1247 height 596
